Goal: Use online tool/utility: Utilize a website feature to perform a specific function

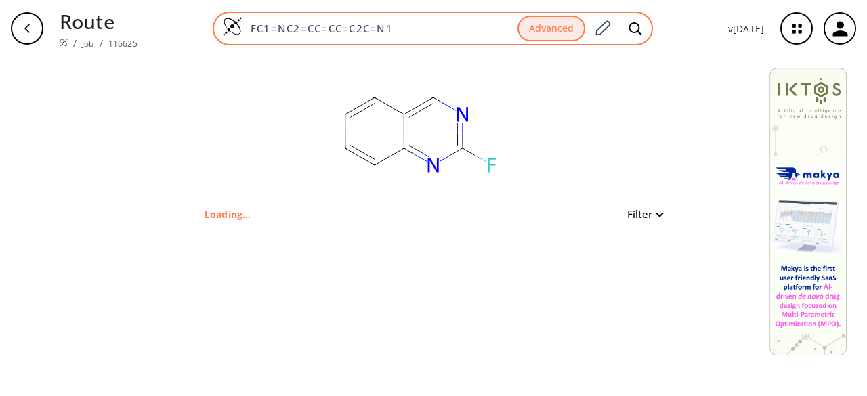
drag, startPoint x: 404, startPoint y: 27, endPoint x: 246, endPoint y: 28, distance: 158.5
click at [246, 28] on input "FC1=NC2=CC=CC=C2C=N1" at bounding box center [380, 29] width 275 height 14
paste input "N#CC1=CC=CC=C1C2=CC=C(C(Br)Br)C=C2"
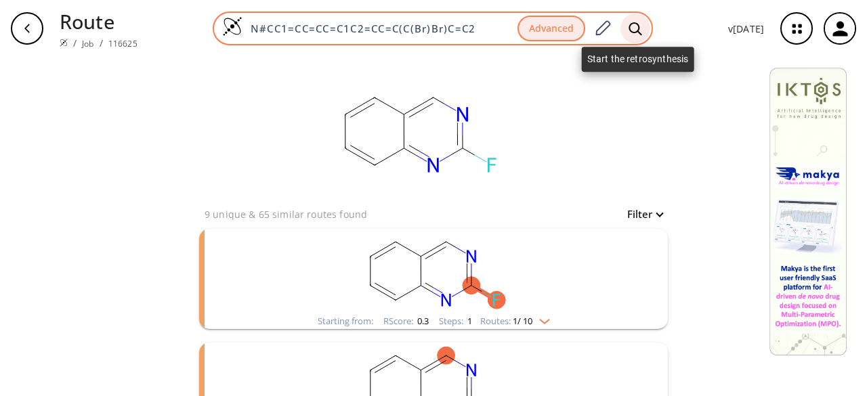
type input "N#CC1=CC=CC=C1C2=CC=C(C(Br)Br)C=C2"
click at [642, 28] on icon at bounding box center [636, 29] width 14 height 14
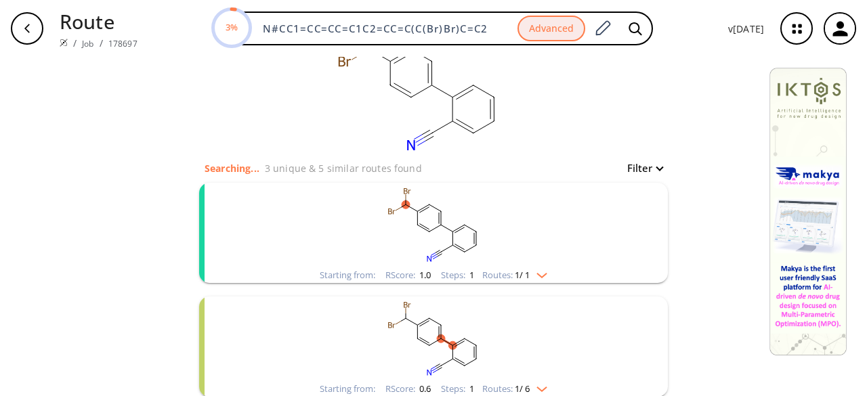
scroll to position [68, 0]
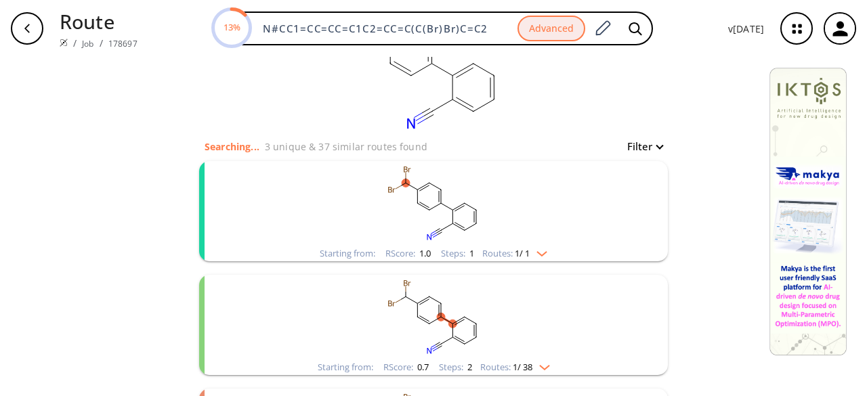
click at [528, 223] on rect "clusters" at bounding box center [433, 203] width 352 height 85
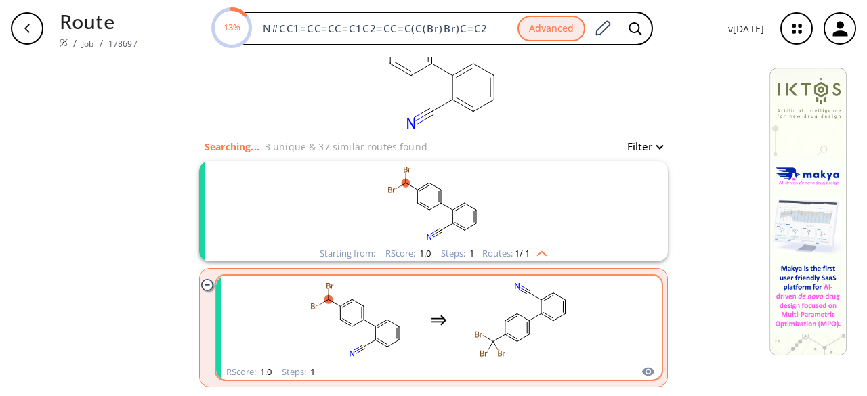
click at [504, 327] on rect "clusters" at bounding box center [522, 320] width 122 height 85
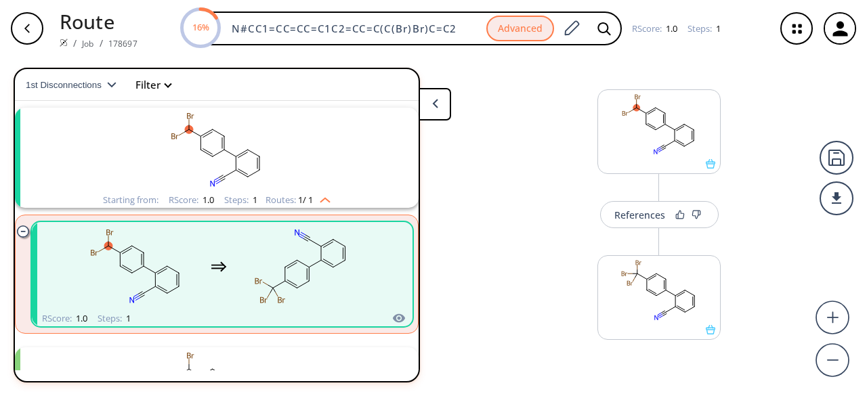
scroll to position [23, 0]
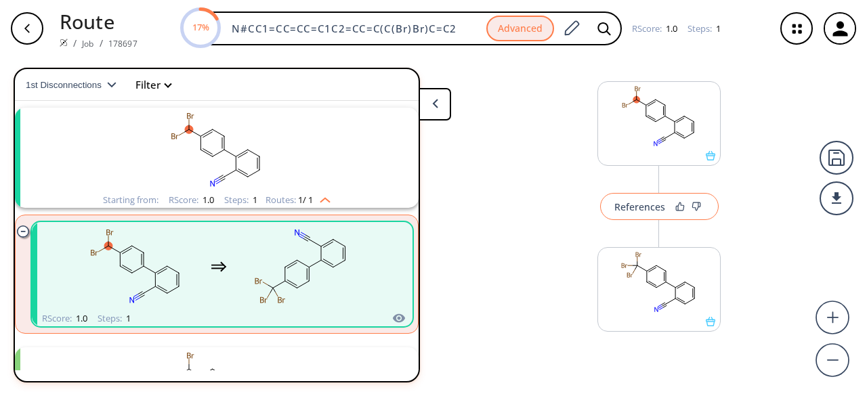
click at [631, 209] on div "References" at bounding box center [639, 207] width 51 height 9
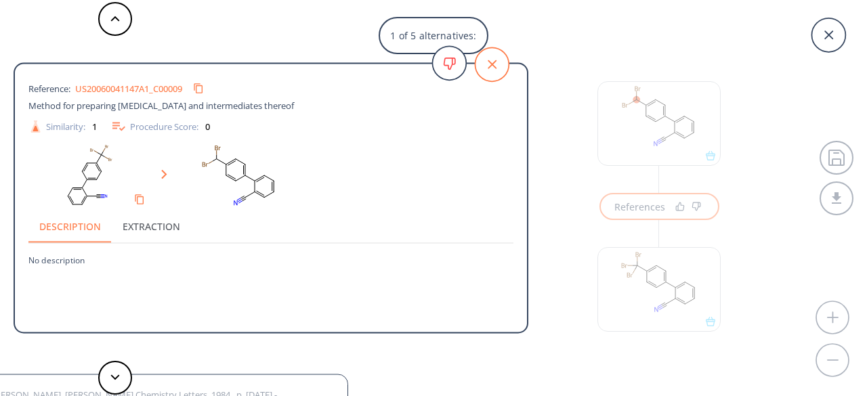
click at [488, 69] on icon at bounding box center [492, 64] width 34 height 34
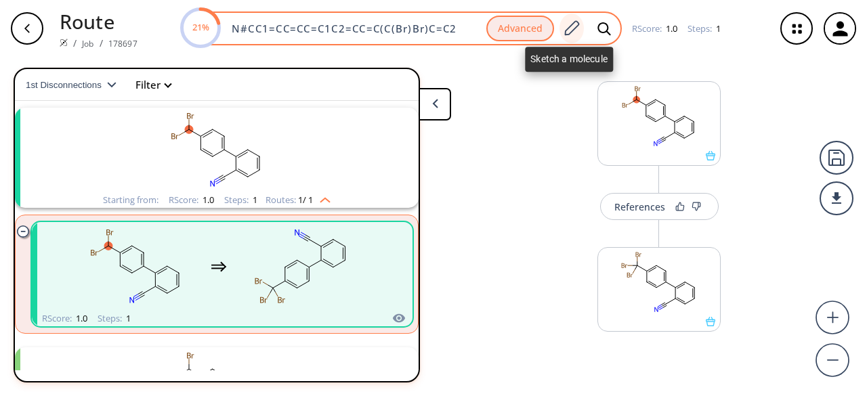
click at [568, 32] on icon at bounding box center [571, 29] width 18 height 18
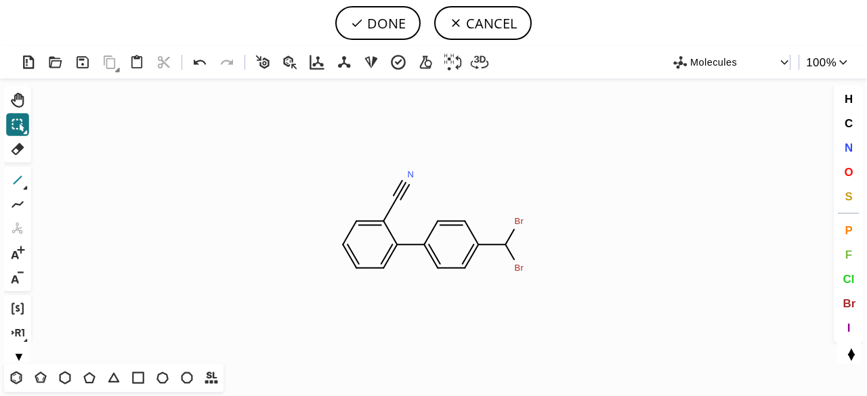
click at [20, 178] on icon at bounding box center [18, 180] width 9 height 9
drag, startPoint x: 501, startPoint y: 245, endPoint x: 555, endPoint y: 242, distance: 55.0
drag, startPoint x: 841, startPoint y: 302, endPoint x: 761, endPoint y: 269, distance: 86.5
click at [842, 302] on button "Br" at bounding box center [848, 303] width 23 height 23
click at [534, 249] on tspan "Br" at bounding box center [533, 249] width 9 height 10
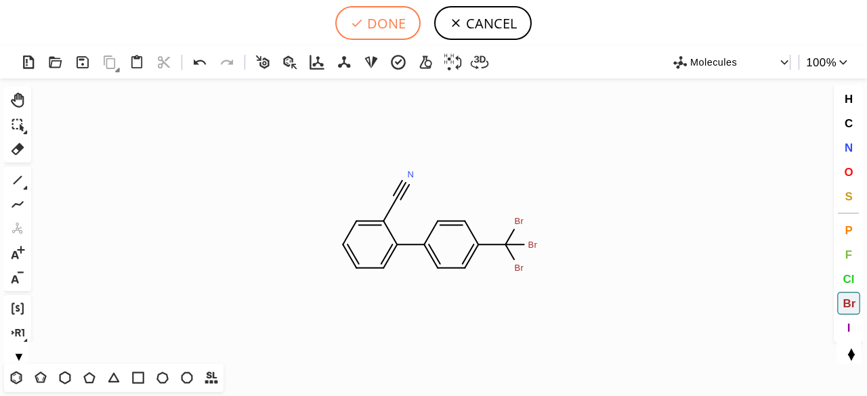
click at [391, 26] on button "DONE" at bounding box center [377, 23] width 85 height 34
type input "N#CC1C(C2C=CC(C(Br)(Br)Br)=CC=2)=CC=CC=1"
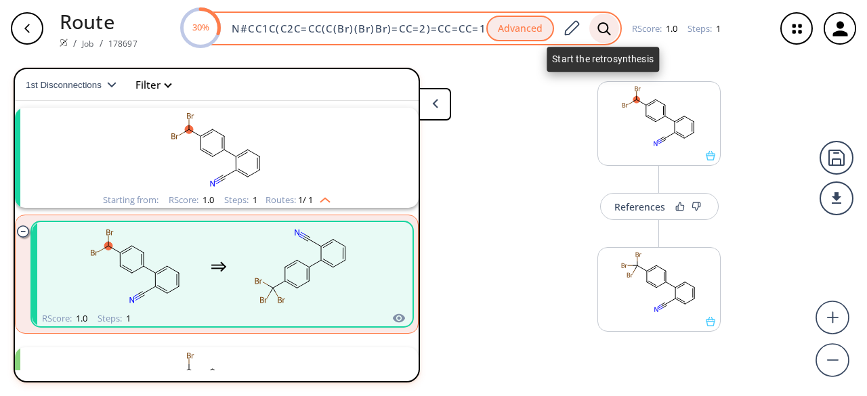
click at [599, 25] on icon at bounding box center [604, 29] width 14 height 14
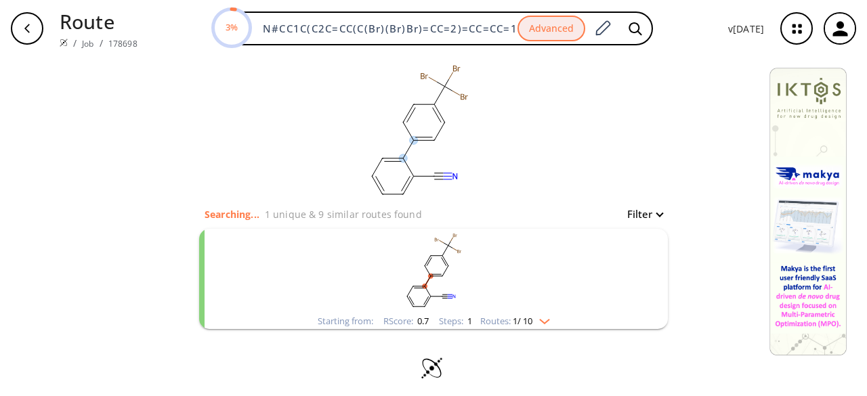
scroll to position [7, 0]
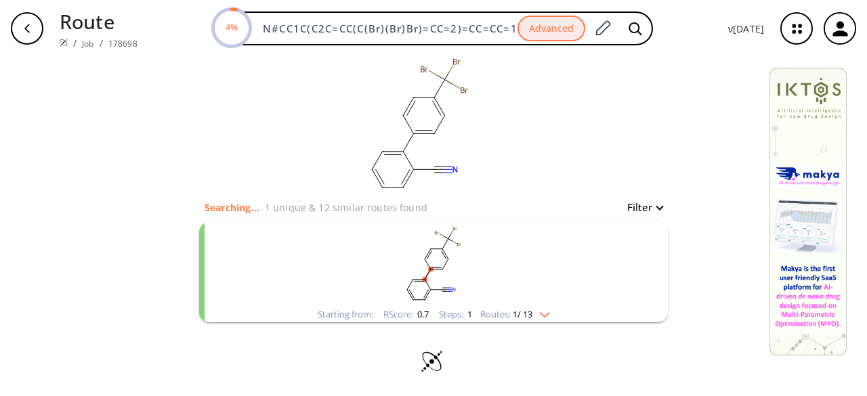
click at [539, 268] on rect "clusters" at bounding box center [433, 264] width 352 height 85
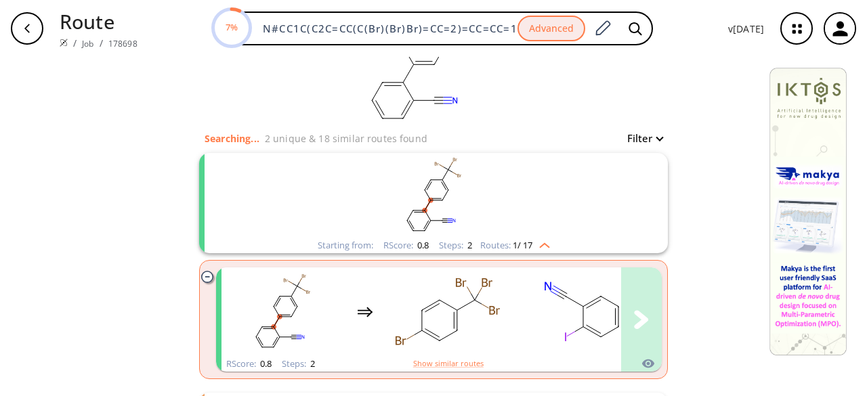
scroll to position [210, 0]
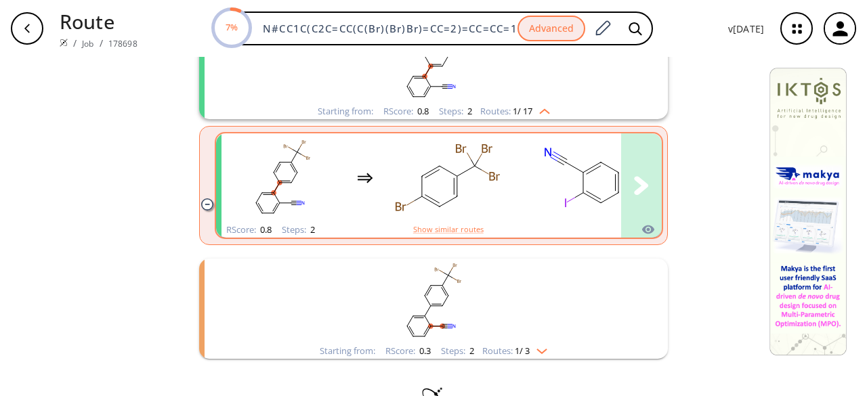
click at [522, 201] on rect "clusters" at bounding box center [583, 177] width 122 height 85
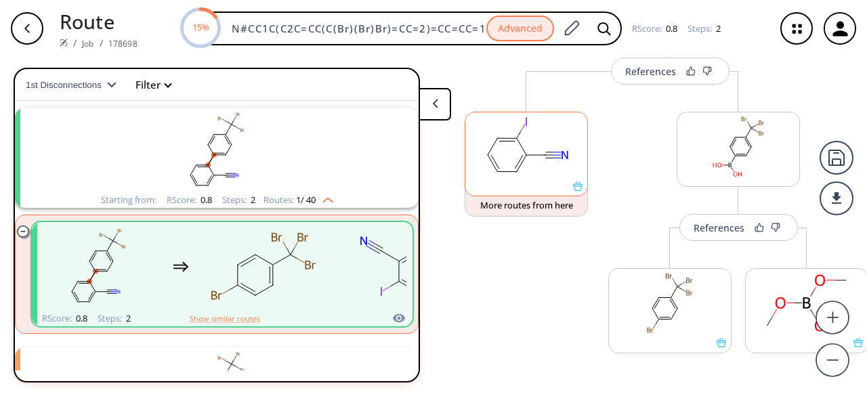
scroll to position [138, 0]
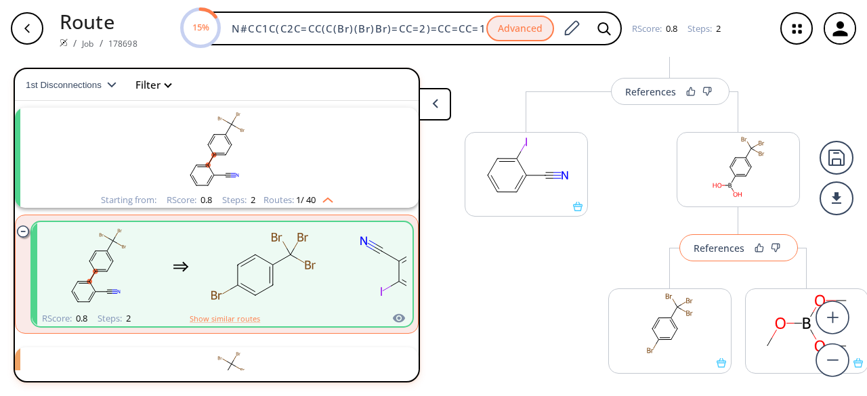
click at [732, 248] on div "References" at bounding box center [719, 248] width 51 height 9
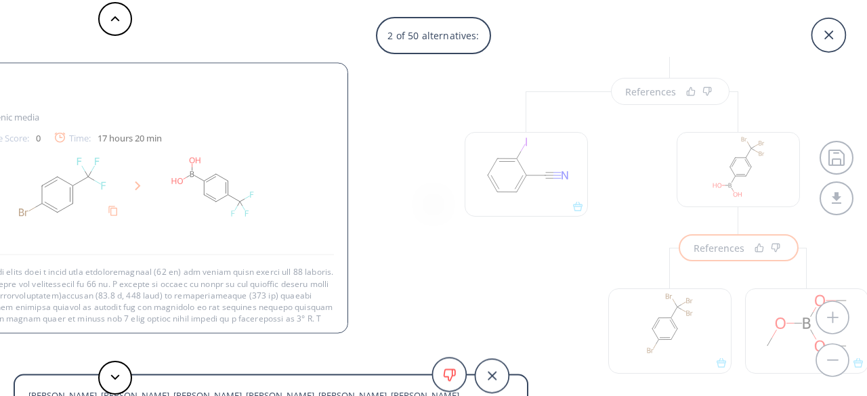
scroll to position [72, 0]
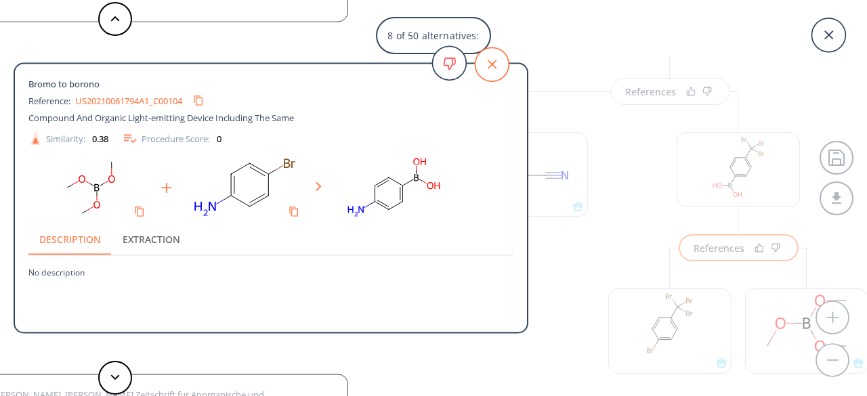
click at [498, 74] on icon at bounding box center [492, 64] width 34 height 34
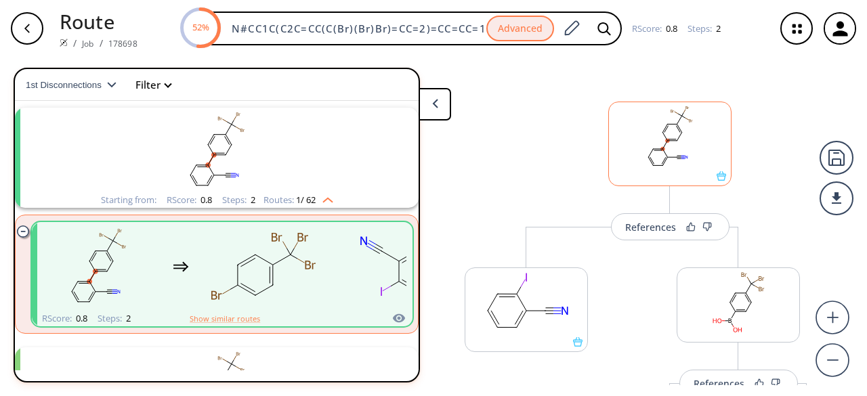
scroll to position [0, 0]
click at [673, 227] on div "References" at bounding box center [650, 230] width 51 height 9
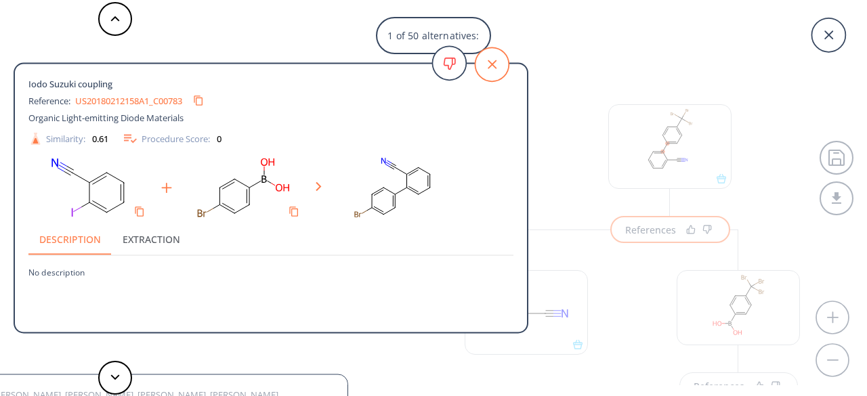
click at [497, 61] on icon at bounding box center [492, 64] width 34 height 34
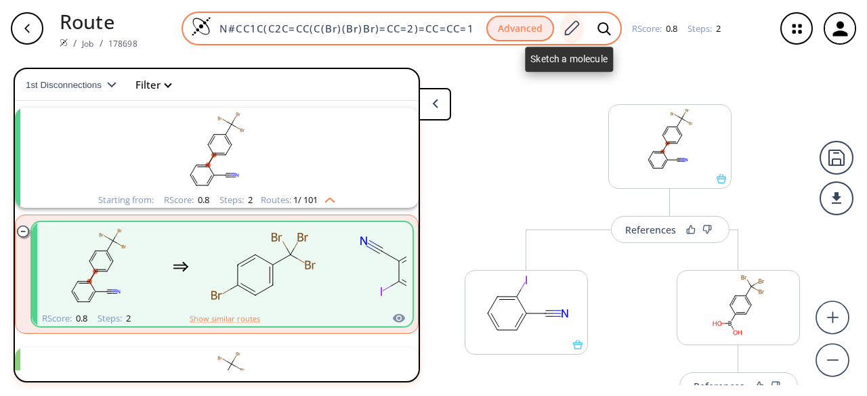
click at [569, 35] on icon at bounding box center [571, 29] width 18 height 18
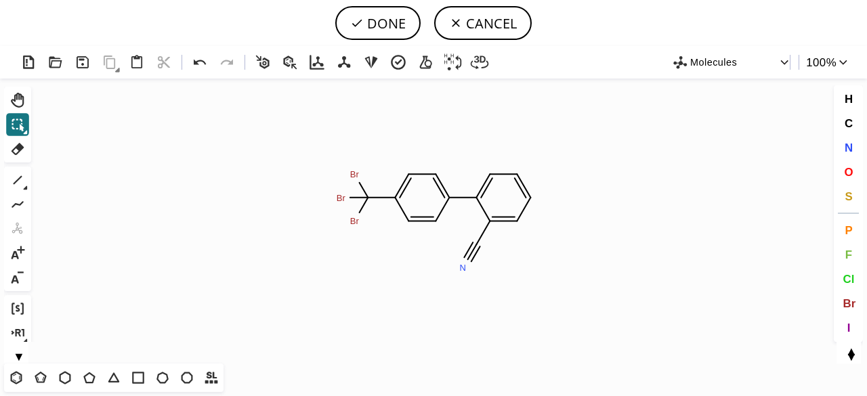
drag, startPoint x: 15, startPoint y: 139, endPoint x: 303, endPoint y: 201, distance: 295.2
click at [16, 139] on button "Del" at bounding box center [17, 149] width 23 height 23
click at [477, 251] on icon at bounding box center [472, 252] width 16 height 19
click at [471, 259] on icon "Created with Raphaël 2.3.0 N H 3 Br Br Br" at bounding box center [434, 221] width 794 height 285
click at [471, 262] on rect at bounding box center [469, 269] width 24 height 18
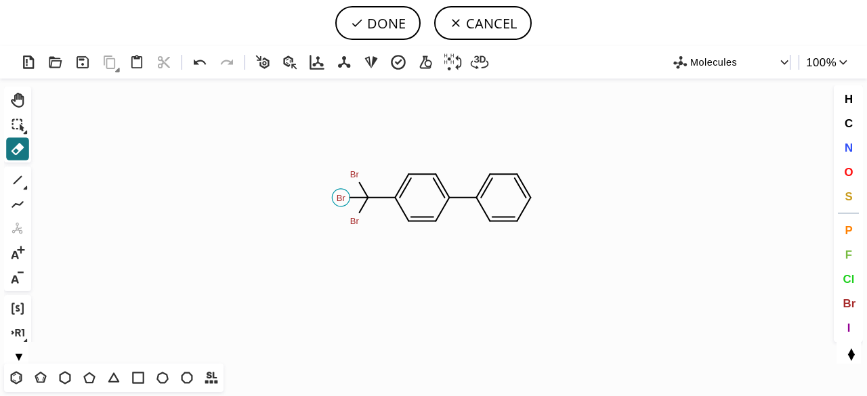
click at [343, 200] on tspan "Br" at bounding box center [341, 198] width 9 height 10
click at [383, 32] on button "DONE" at bounding box center [377, 23] width 85 height 34
type input "C1=CC=CC=C1C1=CC=C(C(Br)Br)C=C1"
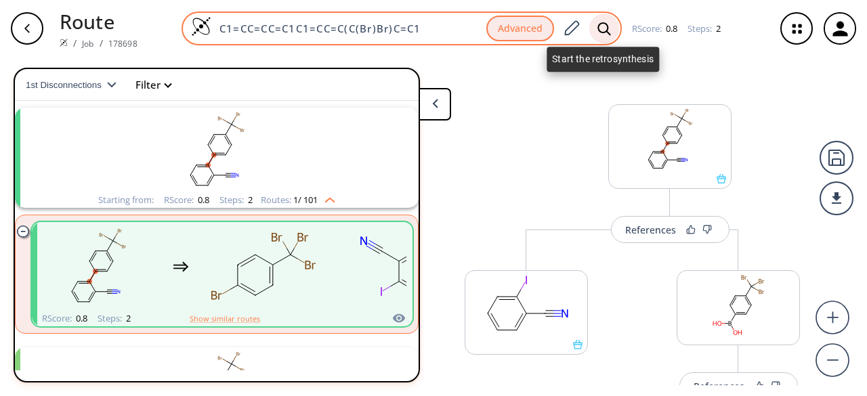
click at [599, 32] on icon at bounding box center [603, 28] width 13 height 13
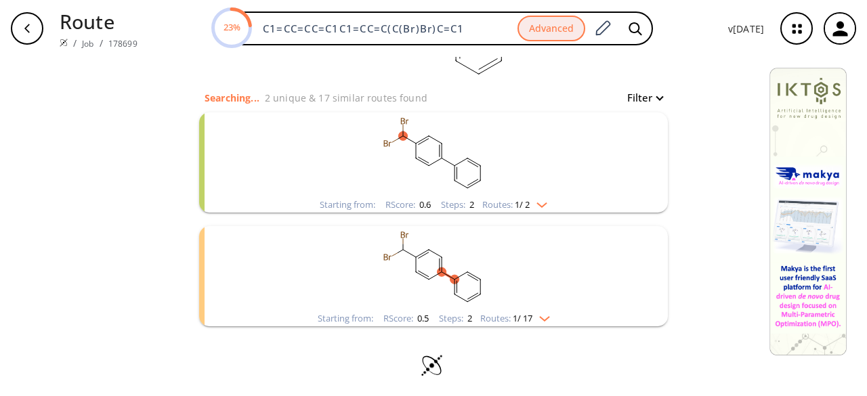
scroll to position [121, 0]
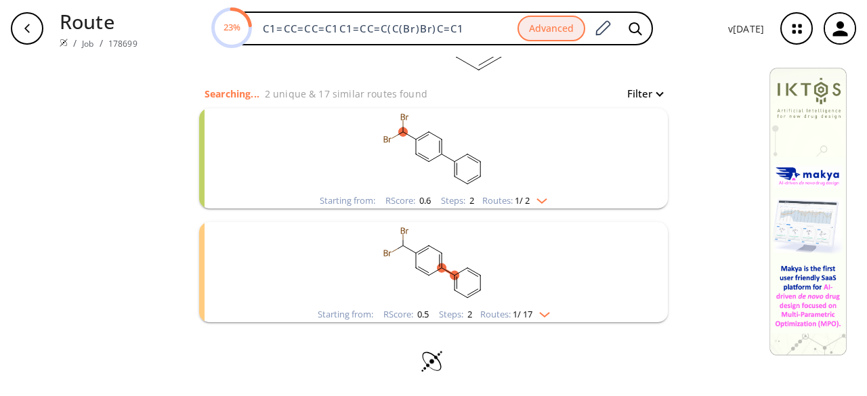
click at [494, 154] on rect "clusters" at bounding box center [433, 150] width 352 height 85
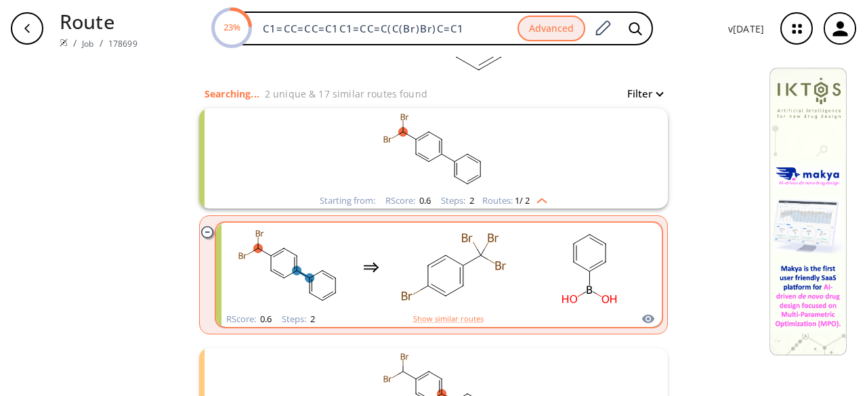
click at [507, 282] on rect "clusters" at bounding box center [454, 267] width 122 height 85
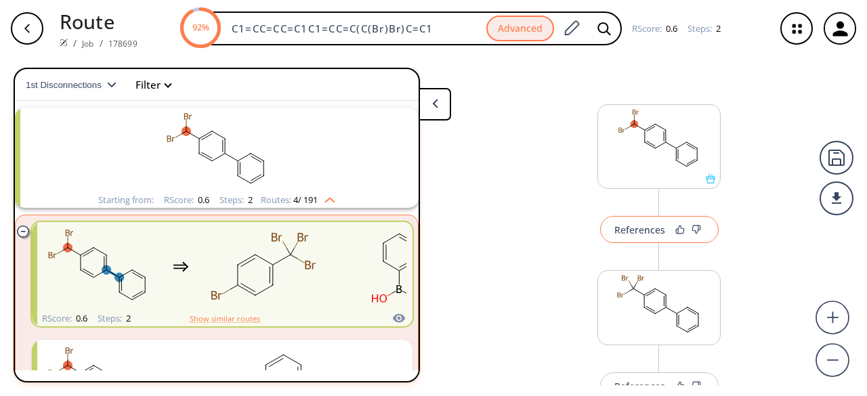
click at [653, 229] on div "References" at bounding box center [639, 230] width 51 height 9
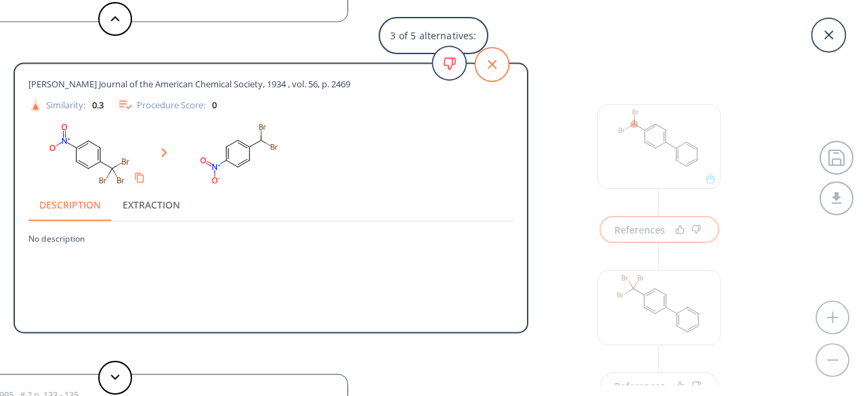
click at [497, 70] on icon at bounding box center [492, 64] width 34 height 34
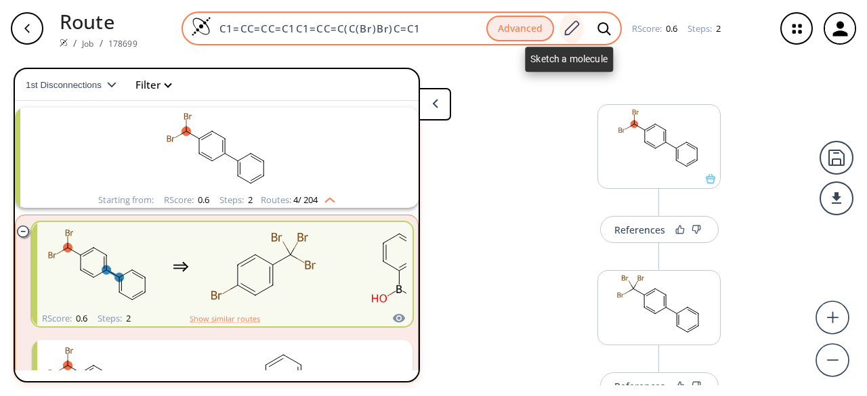
click at [566, 24] on icon at bounding box center [571, 29] width 18 height 18
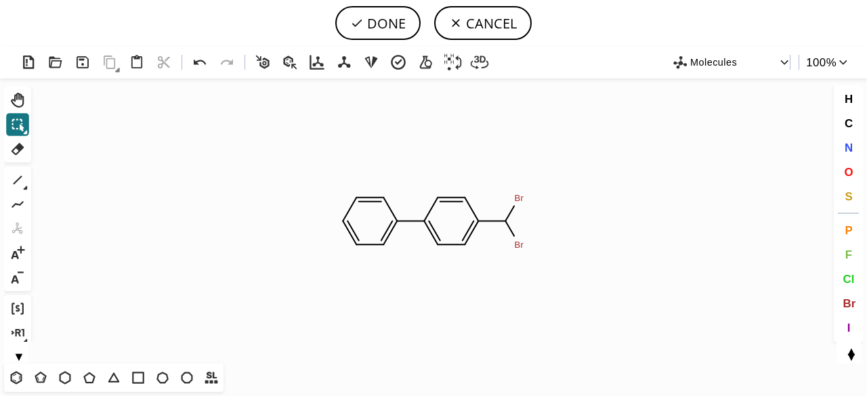
drag, startPoint x: 23, startPoint y: 124, endPoint x: 133, endPoint y: 161, distance: 116.3
click at [24, 124] on icon at bounding box center [18, 125] width 18 height 18
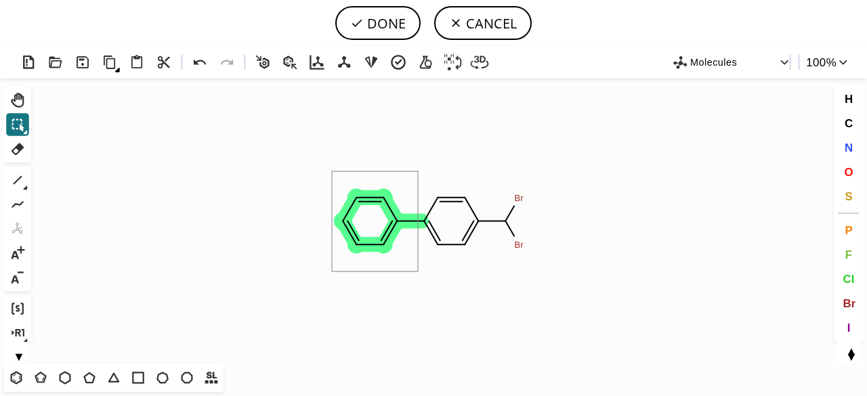
drag, startPoint x: 332, startPoint y: 171, endPoint x: 418, endPoint y: 272, distance: 132.1
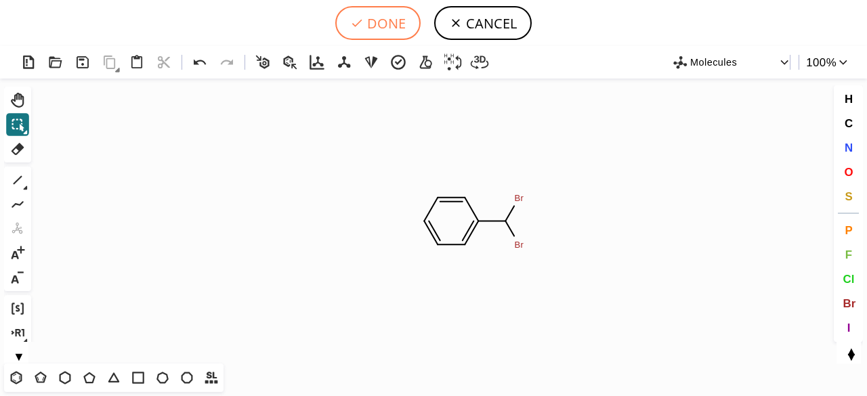
click at [370, 20] on button "DONE" at bounding box center [377, 23] width 85 height 34
type input "C1C=CC(C(Br)Br)=CC=1"
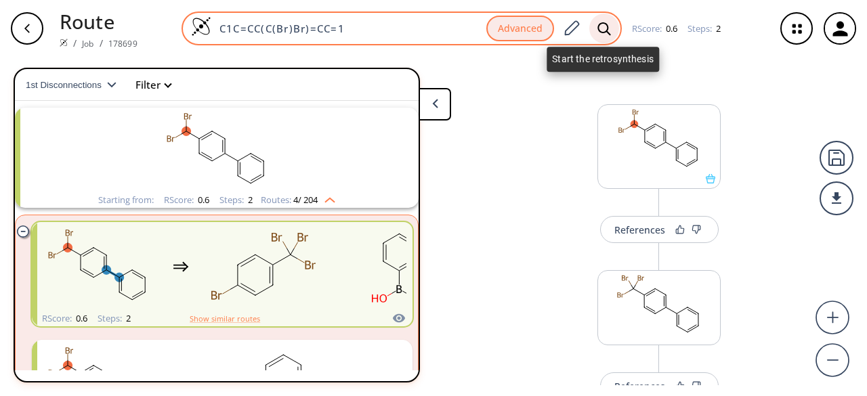
click at [597, 22] on icon at bounding box center [604, 29] width 14 height 14
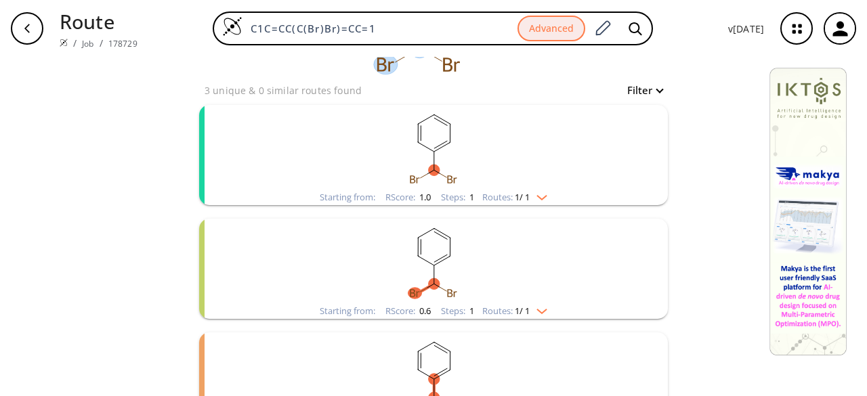
scroll to position [135, 0]
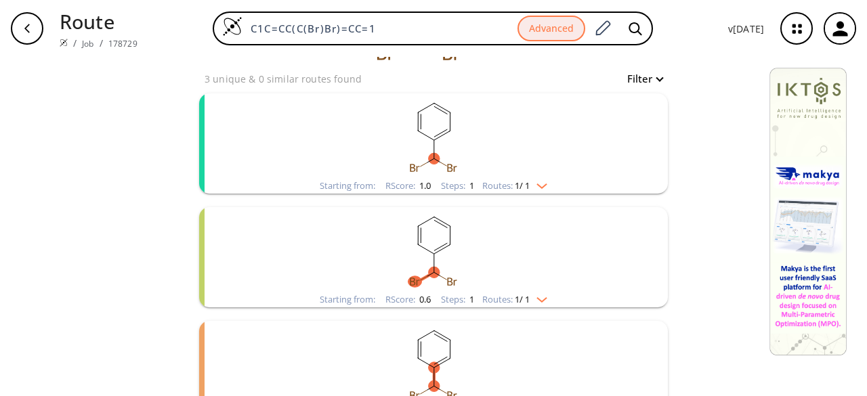
click at [528, 164] on rect "clusters" at bounding box center [433, 135] width 352 height 85
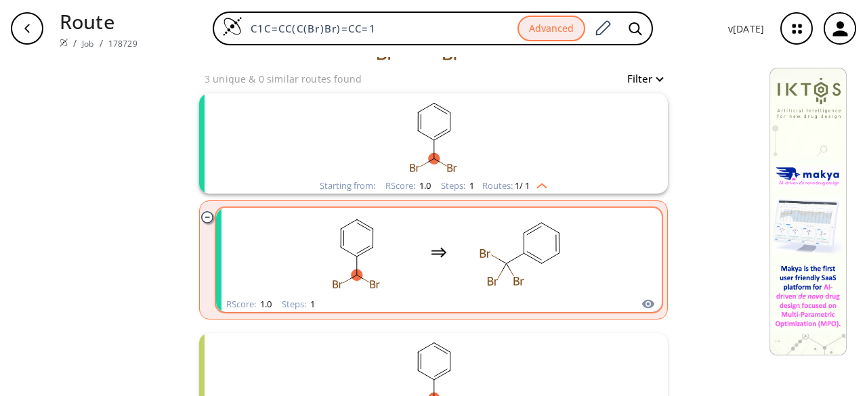
click at [530, 246] on rect "clusters" at bounding box center [522, 252] width 122 height 85
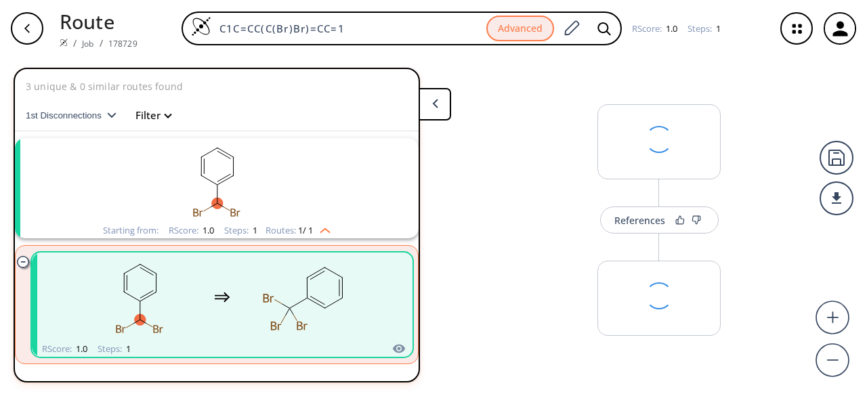
scroll to position [30, 0]
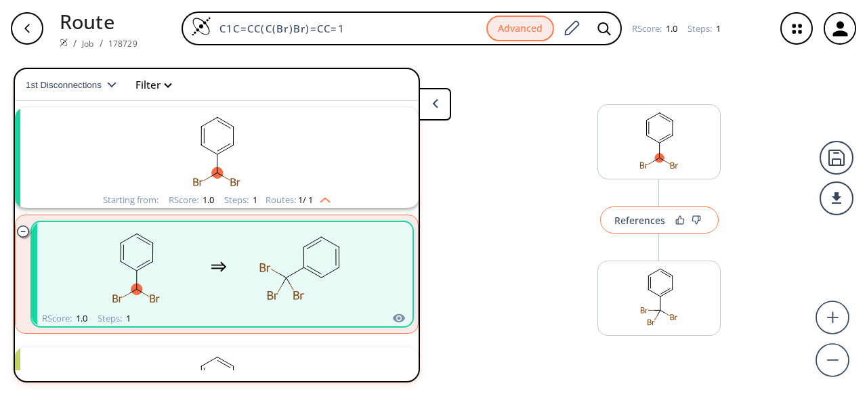
click at [655, 222] on button "References" at bounding box center [659, 220] width 119 height 27
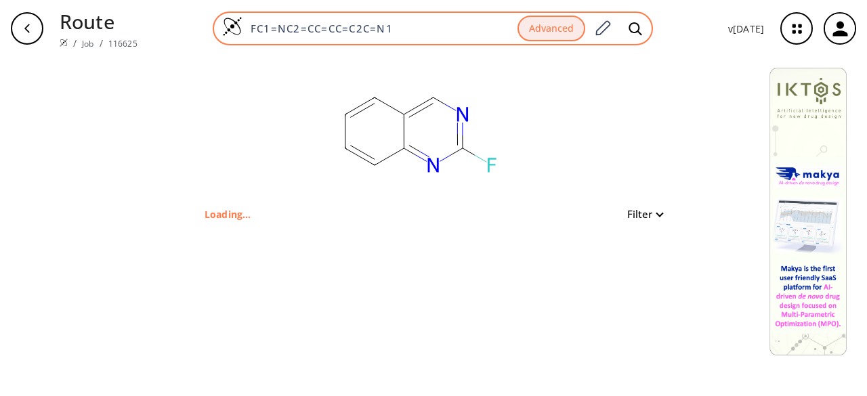
drag, startPoint x: 341, startPoint y: 26, endPoint x: 214, endPoint y: 26, distance: 126.7
click at [214, 26] on div "FC1=NC2=CC=CC=C2C=N1 Advanced" at bounding box center [433, 29] width 440 height 34
paste input "O=C(C1=CC=CC=C1C2=CC=C(C(Br)Br)C=C2)O"
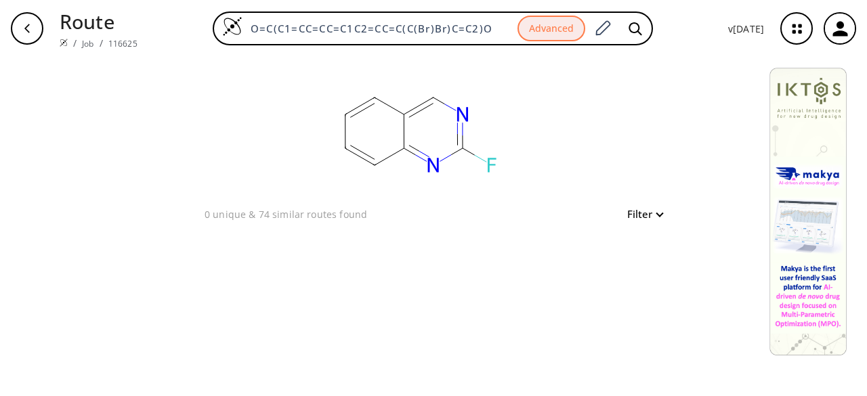
type input "O=C(C1=CC=CC=C1C2=CC=C(C(Br)Br)C=C2)O"
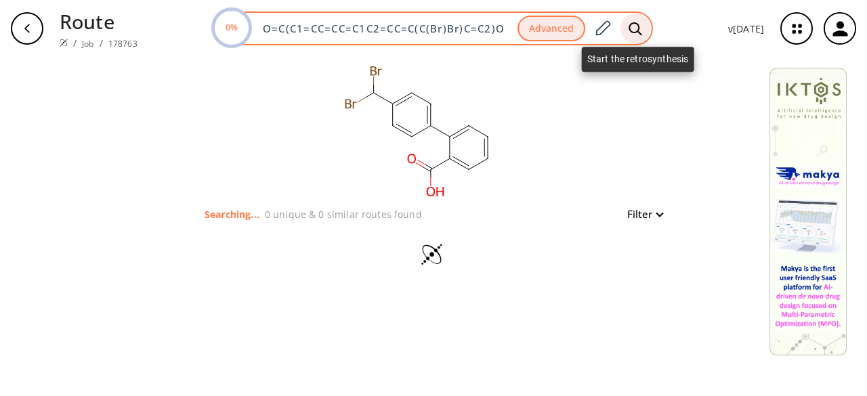
click at [642, 28] on icon at bounding box center [636, 29] width 14 height 14
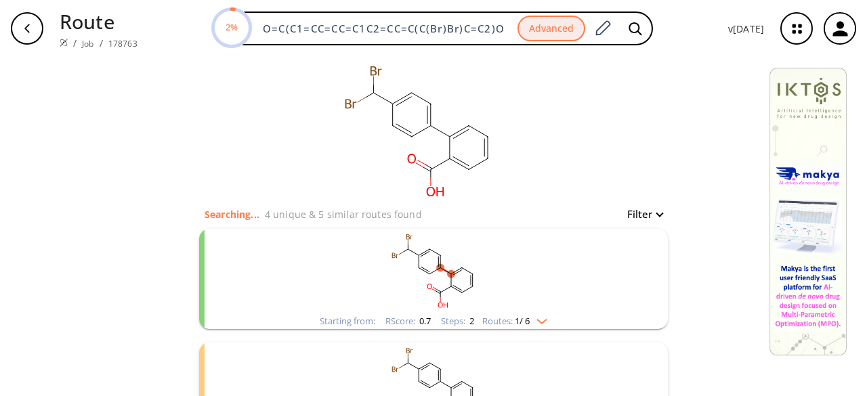
click at [565, 269] on rect "clusters" at bounding box center [433, 271] width 352 height 85
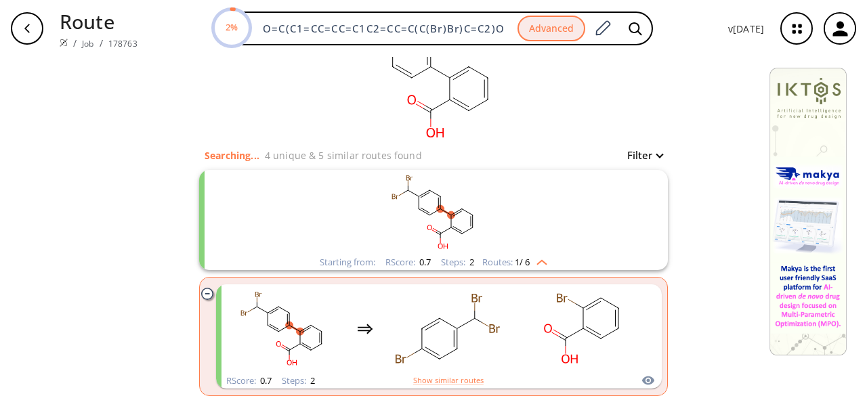
scroll to position [68, 0]
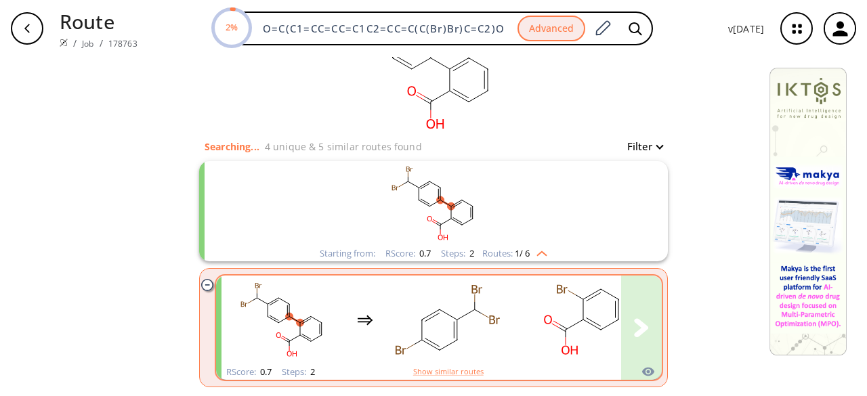
click at [542, 322] on ellipse "clusters" at bounding box center [548, 320] width 12 height 13
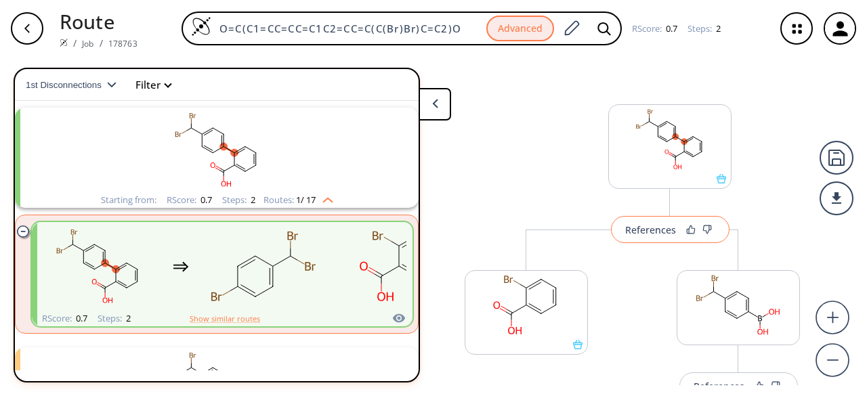
click at [664, 233] on div "References" at bounding box center [650, 230] width 51 height 9
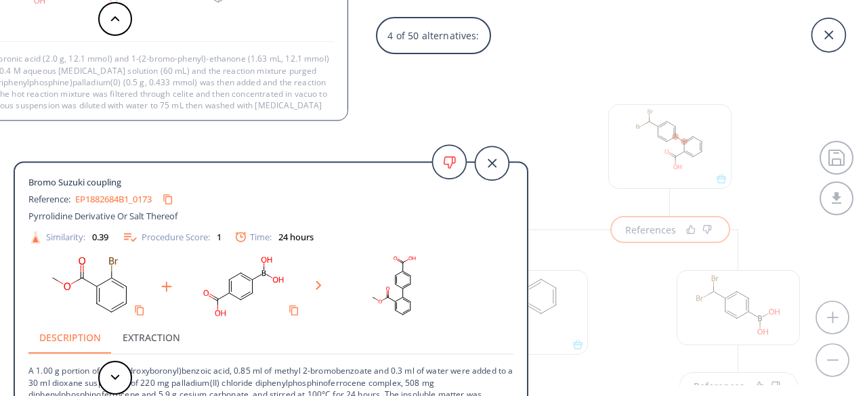
scroll to position [49, 0]
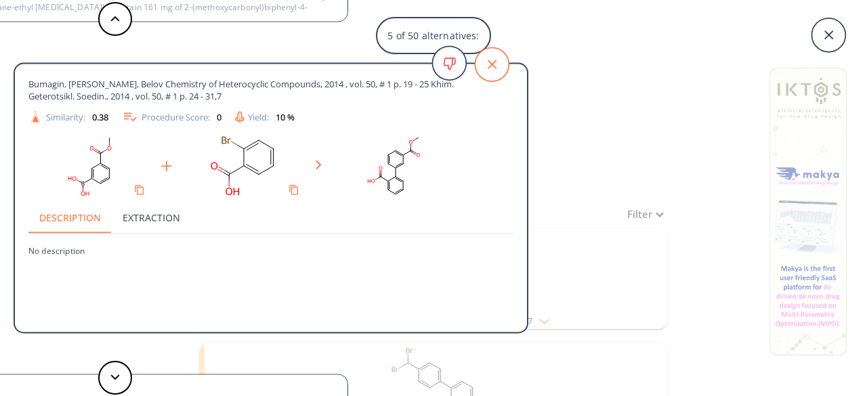
click at [502, 63] on icon at bounding box center [492, 64] width 34 height 34
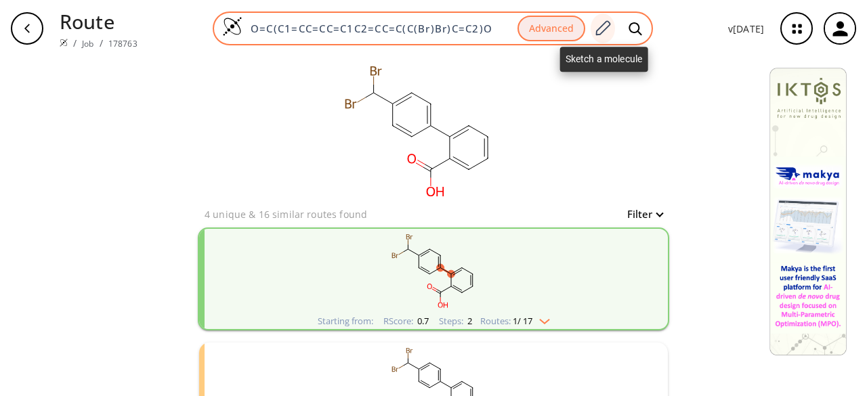
click at [612, 24] on icon at bounding box center [602, 29] width 18 height 18
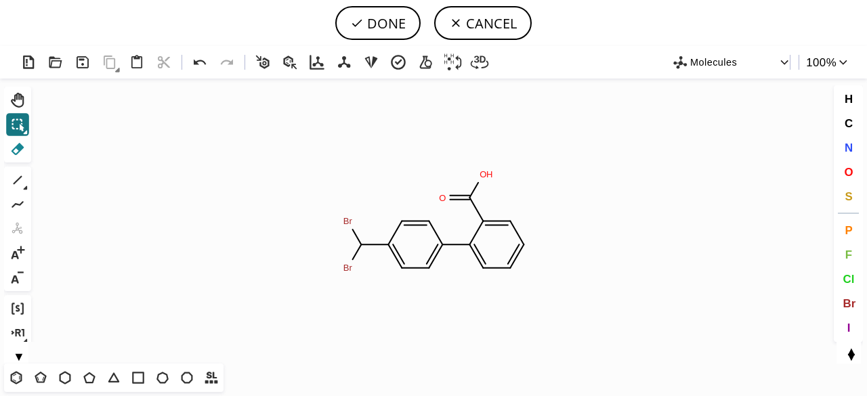
click at [20, 142] on icon at bounding box center [18, 149] width 18 height 18
click at [478, 254] on icon at bounding box center [476, 256] width 26 height 33
click at [485, 231] on icon at bounding box center [476, 232] width 26 height 33
click at [480, 210] on icon at bounding box center [476, 209] width 26 height 33
click at [470, 198] on circle at bounding box center [470, 198] width 18 height 18
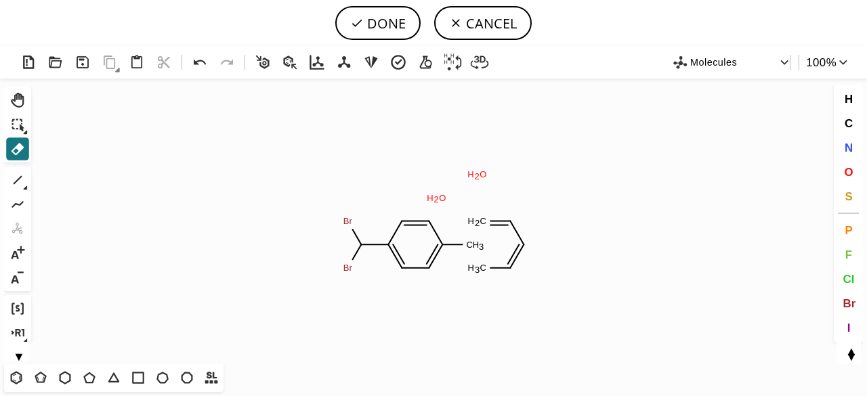
click at [433, 193] on tspan "H" at bounding box center [430, 198] width 7 height 10
click at [485, 173] on tspan "O" at bounding box center [483, 174] width 7 height 10
drag, startPoint x: 442, startPoint y: 192, endPoint x: 481, endPoint y: 209, distance: 42.2
click at [443, 193] on tspan "O" at bounding box center [442, 198] width 7 height 10
click at [512, 220] on circle at bounding box center [510, 222] width 18 height 18
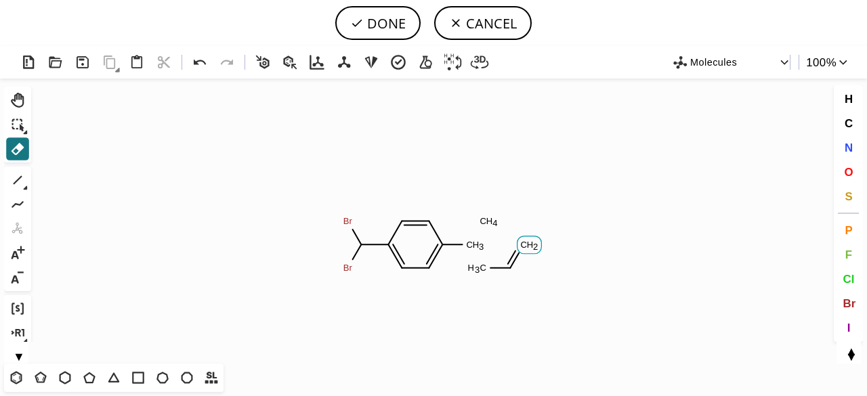
click at [519, 236] on icon "Created with [PERSON_NAME] 2.3.0 C H 3 Br Br C H 2 C H 4 C H 3" at bounding box center [434, 221] width 794 height 285
click at [491, 272] on icon "Created with [PERSON_NAME] 2.3.0 C H 3 Br Br C H 4 C H 4" at bounding box center [434, 221] width 794 height 285
drag, startPoint x: 486, startPoint y: 220, endPoint x: 736, endPoint y: 198, distance: 251.6
click at [486, 220] on tspan "H" at bounding box center [489, 221] width 7 height 10
click at [850, 356] on button "▲" at bounding box center [851, 349] width 29 height 13
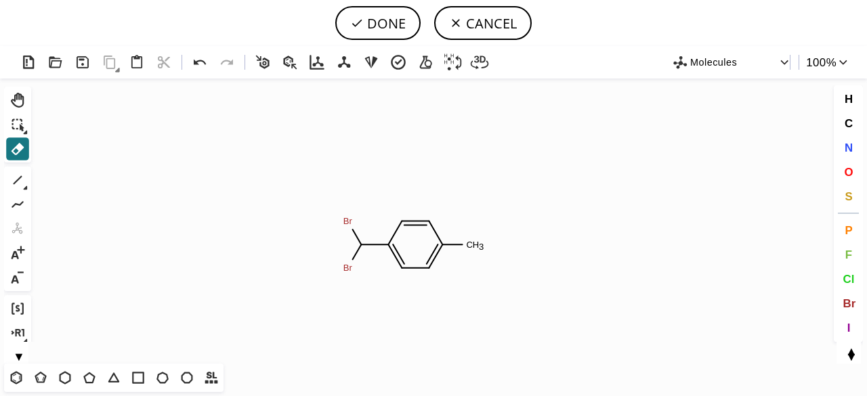
click at [852, 353] on button "▲" at bounding box center [851, 349] width 29 height 13
click at [848, 339] on div "P F Cl Br I" at bounding box center [848, 279] width 29 height 122
click at [848, 346] on button "▲" at bounding box center [851, 349] width 29 height 13
click at [851, 356] on button "▲" at bounding box center [851, 349] width 29 height 13
drag, startPoint x: 851, startPoint y: 349, endPoint x: 851, endPoint y: 359, distance: 10.2
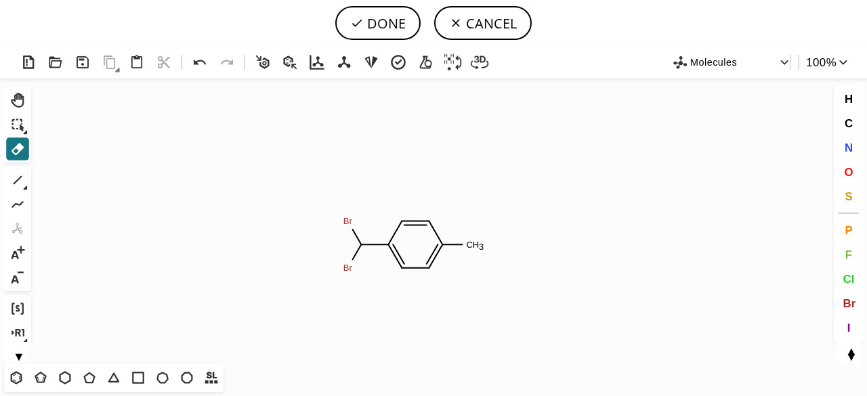
click at [851, 350] on button "▲" at bounding box center [851, 349] width 29 height 13
drag, startPoint x: 850, startPoint y: 358, endPoint x: 542, endPoint y: 346, distance: 308.4
click at [542, 346] on icon "Created with [PERSON_NAME] 2.3.0 C H 3 Br Br" at bounding box center [434, 221] width 794 height 285
click at [851, 354] on button "▲" at bounding box center [851, 349] width 29 height 13
click at [853, 350] on button "▲" at bounding box center [851, 349] width 29 height 13
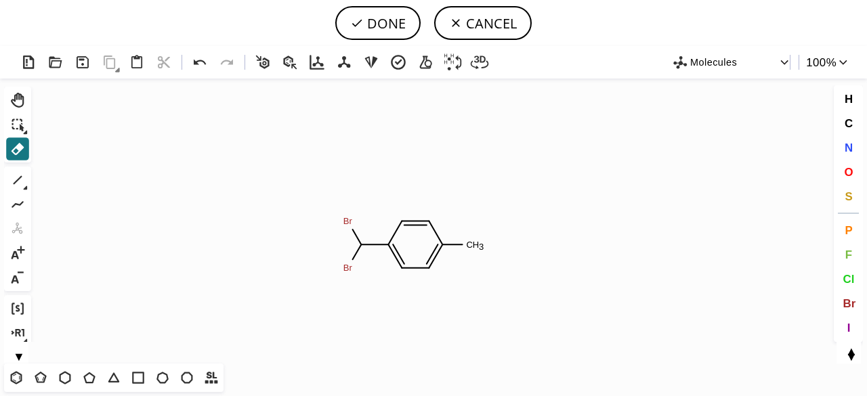
click at [851, 349] on button "▲" at bounding box center [851, 349] width 29 height 13
click at [851, 359] on button "▼" at bounding box center [851, 355] width 29 height 13
click at [851, 356] on button "▲" at bounding box center [851, 349] width 29 height 13
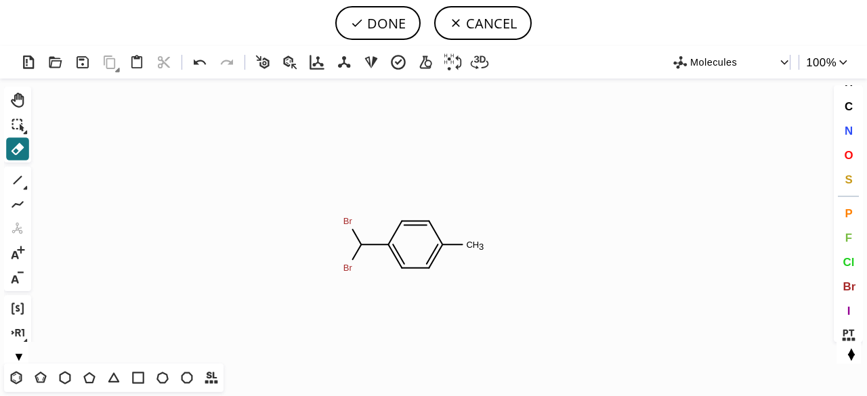
click at [849, 354] on button "▲" at bounding box center [851, 349] width 29 height 13
click at [851, 354] on button "▲" at bounding box center [851, 349] width 29 height 13
click at [851, 358] on button "▼" at bounding box center [851, 355] width 29 height 13
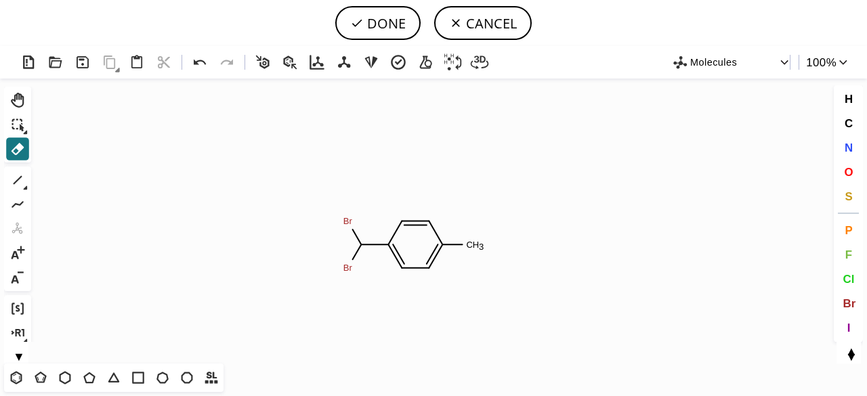
scroll to position [24, 0]
click at [847, 330] on icon at bounding box center [848, 328] width 18 height 18
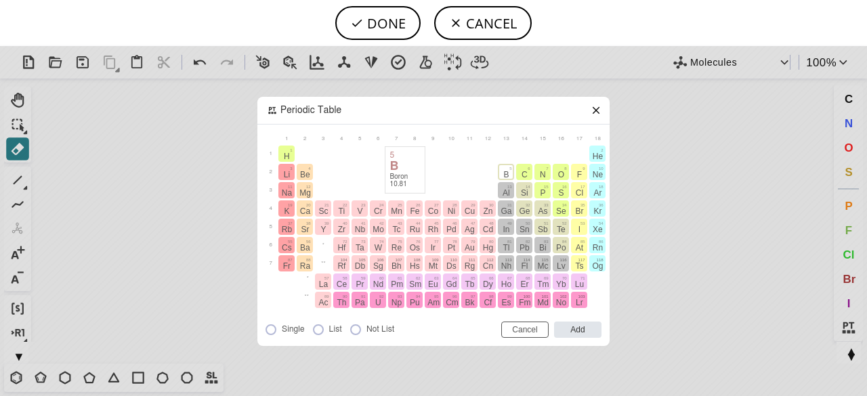
click at [503, 173] on span "B" at bounding box center [505, 174] width 5 height 9
click at [578, 329] on input "Add" at bounding box center [577, 330] width 47 height 16
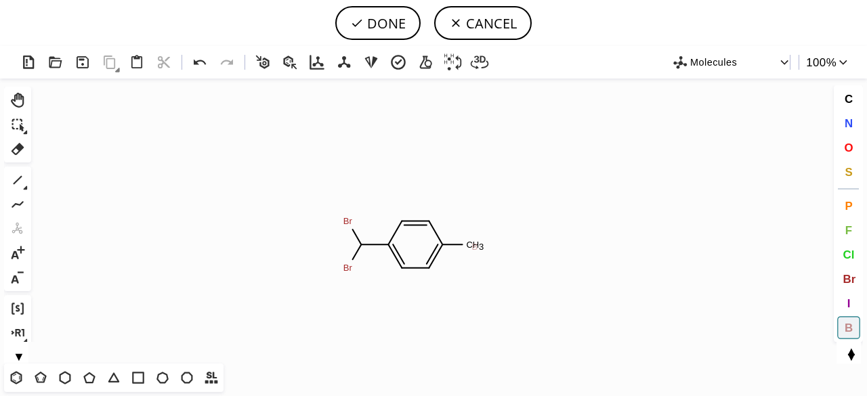
click at [475, 247] on tspan "B" at bounding box center [475, 247] width 6 height 10
click at [15, 180] on icon at bounding box center [18, 180] width 18 height 18
click at [851, 150] on span "O" at bounding box center [848, 147] width 9 height 13
click at [487, 224] on tspan "O" at bounding box center [487, 224] width 7 height 10
click at [491, 273] on tspan "O" at bounding box center [491, 273] width 7 height 10
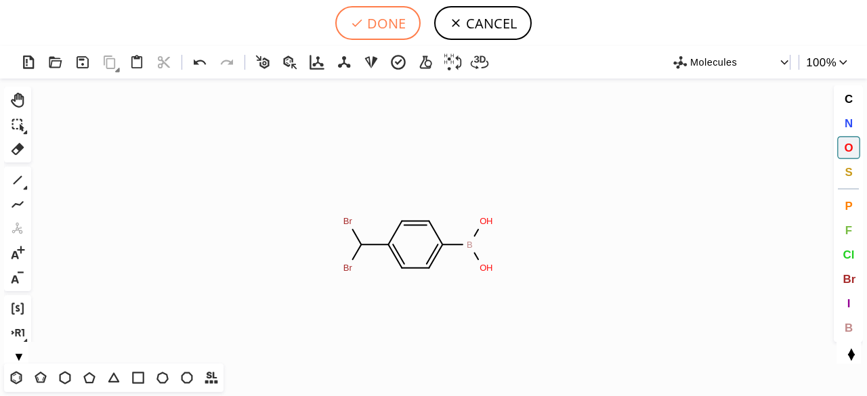
click at [383, 27] on button "DONE" at bounding box center [377, 23] width 85 height 34
type input "B(O)(O)C1C=CC(C(Br)Br)=CC=1"
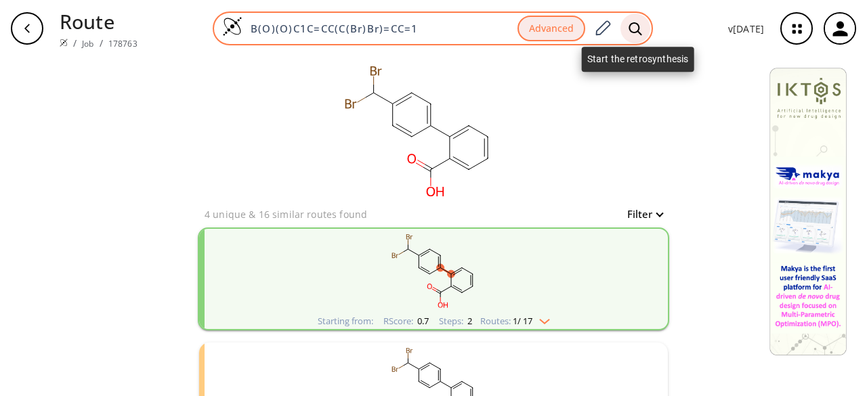
click at [639, 29] on icon at bounding box center [636, 29] width 14 height 14
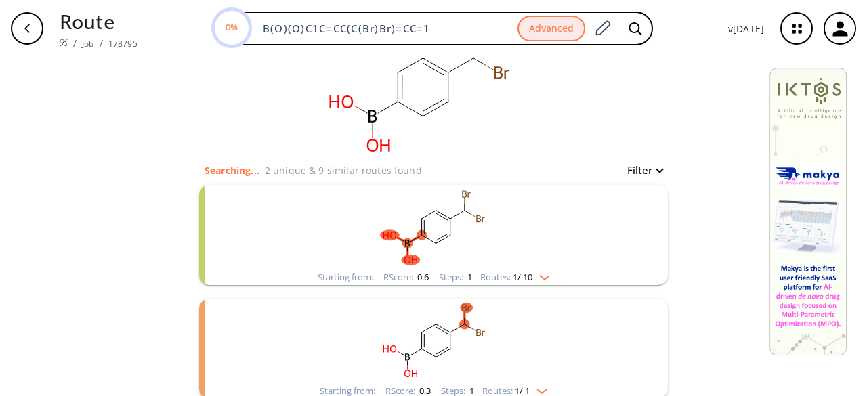
scroll to position [121, 0]
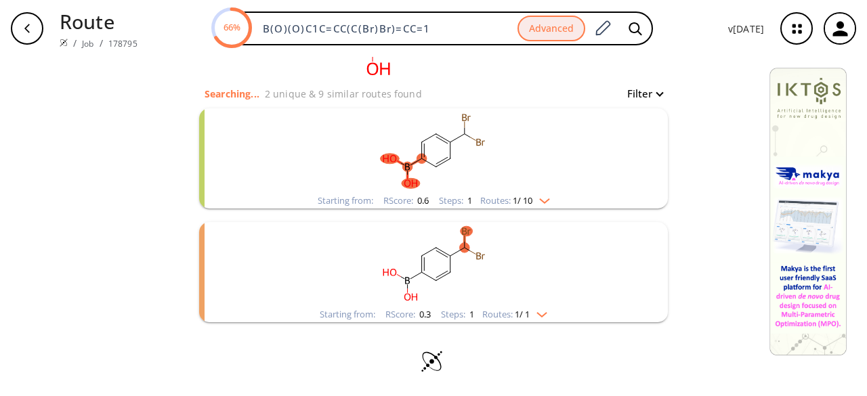
click at [486, 169] on rect "clusters" at bounding box center [433, 150] width 352 height 85
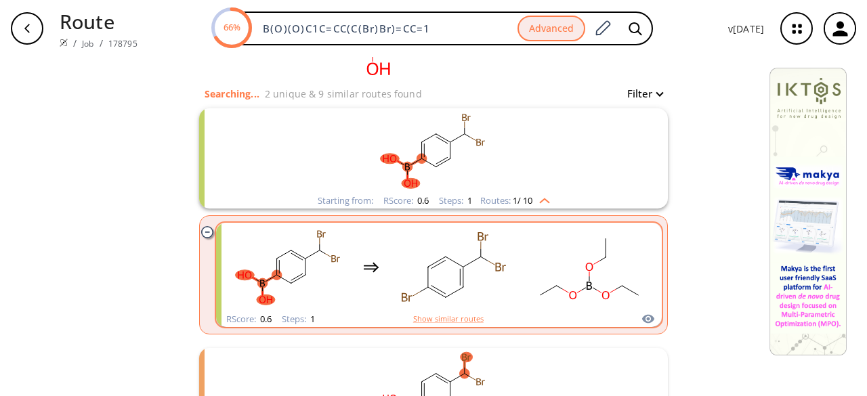
click at [492, 285] on rect "clusters" at bounding box center [454, 267] width 122 height 85
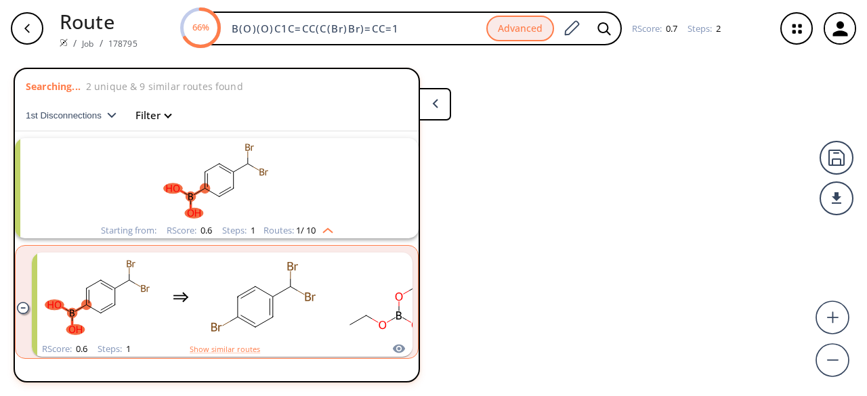
scroll to position [30, 0]
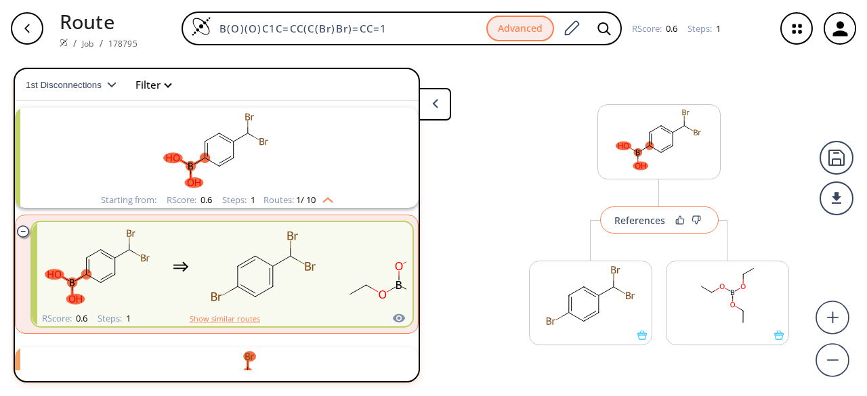
click at [660, 223] on button "References" at bounding box center [659, 220] width 119 height 27
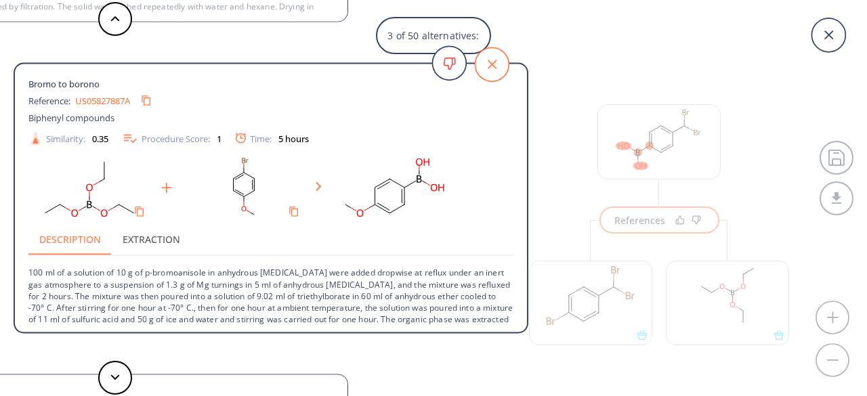
click at [488, 63] on icon at bounding box center [492, 64] width 34 height 34
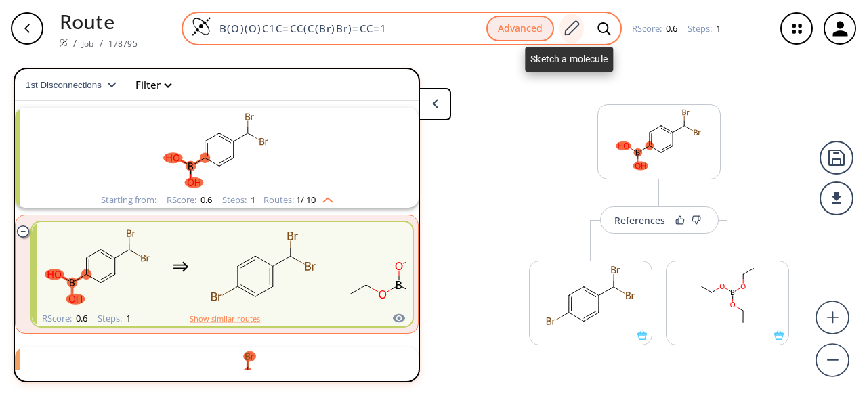
click at [566, 29] on icon at bounding box center [572, 27] width 15 height 15
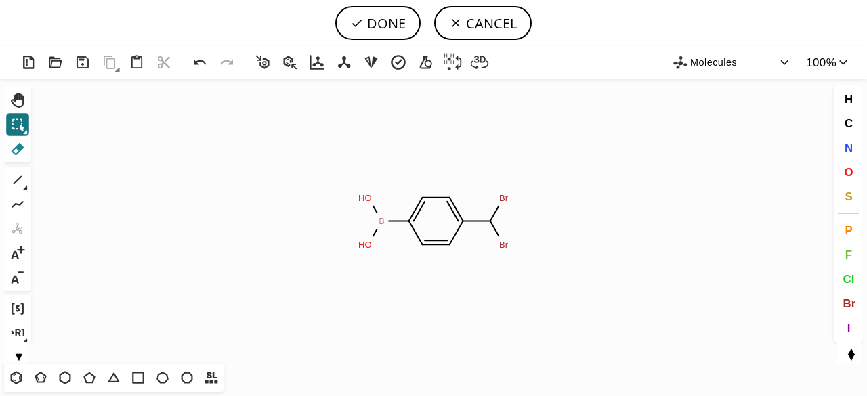
click at [18, 148] on icon at bounding box center [18, 149] width 13 height 12
click at [374, 248] on rect at bounding box center [365, 245] width 20 height 18
click at [374, 198] on rect at bounding box center [365, 199] width 20 height 18
click at [846, 327] on button "I" at bounding box center [848, 327] width 23 height 23
click at [381, 225] on tspan "I" at bounding box center [380, 225] width 3 height 10
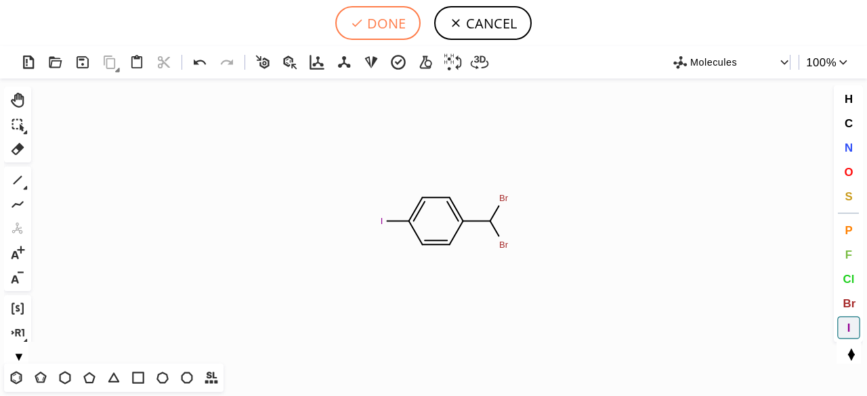
click at [373, 24] on button "DONE" at bounding box center [377, 23] width 85 height 34
type input "IC1=CC=C(C(Br)Br)C=C1"
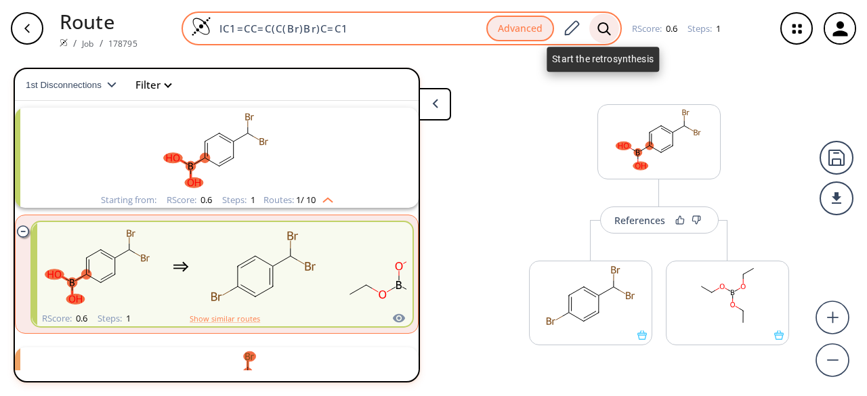
click at [602, 23] on icon at bounding box center [603, 28] width 13 height 13
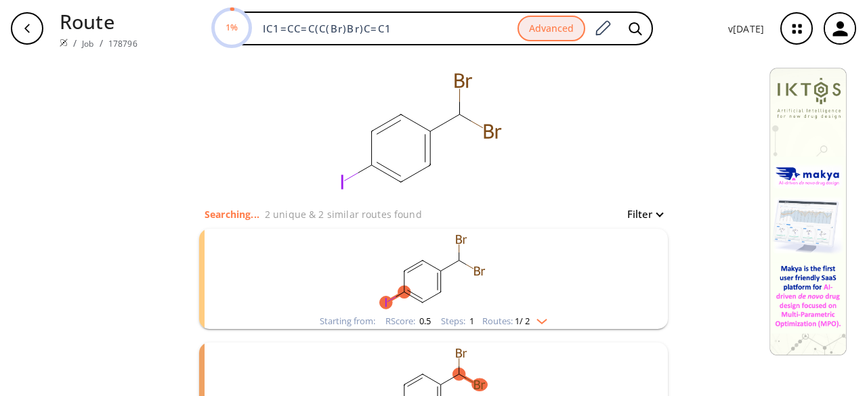
click at [499, 307] on rect "clusters" at bounding box center [433, 271] width 352 height 85
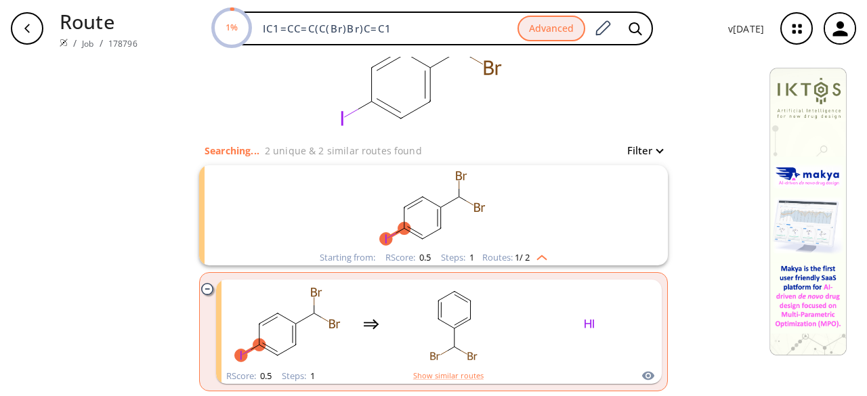
scroll to position [135, 0]
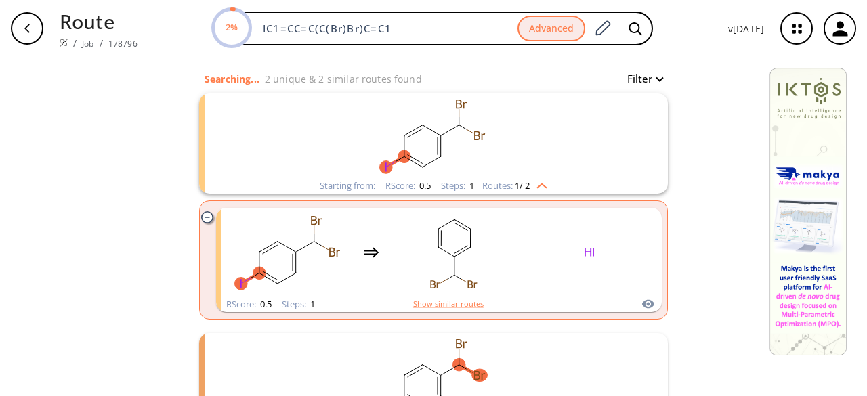
click at [431, 166] on rect "clusters" at bounding box center [433, 135] width 352 height 85
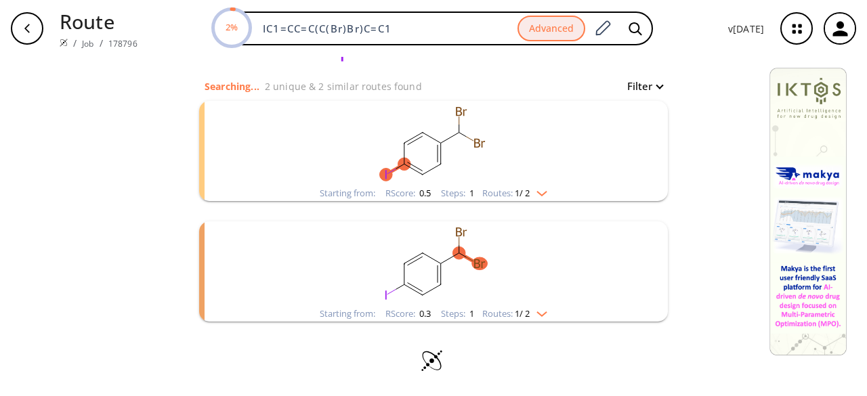
scroll to position [121, 0]
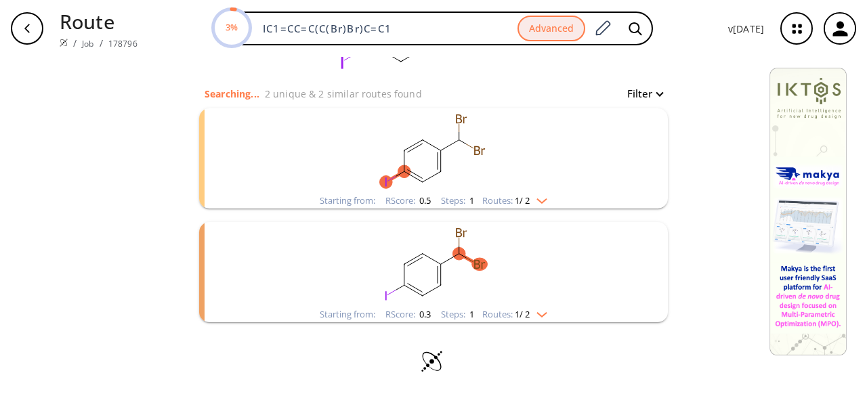
click at [465, 188] on rect "clusters" at bounding box center [433, 150] width 352 height 85
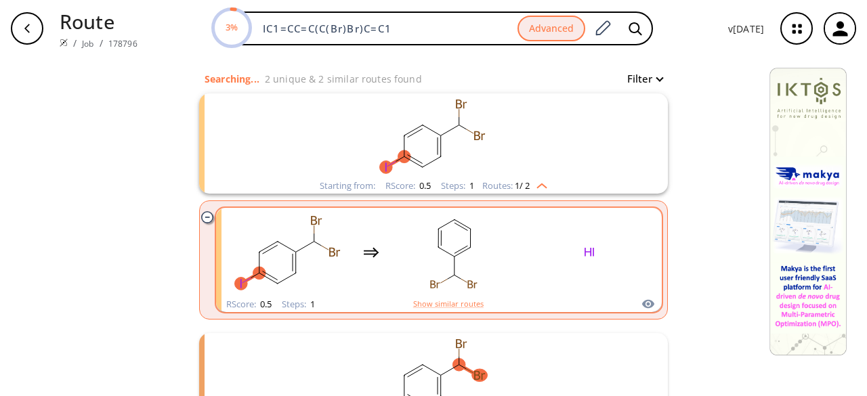
click at [478, 234] on rect "clusters" at bounding box center [454, 252] width 122 height 85
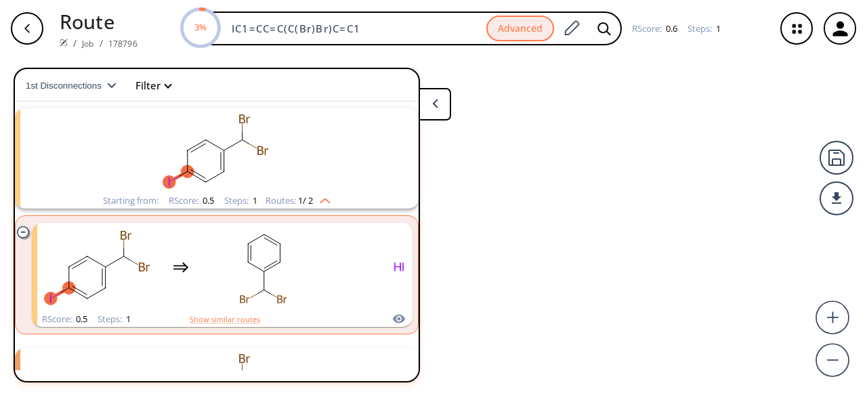
scroll to position [30, 0]
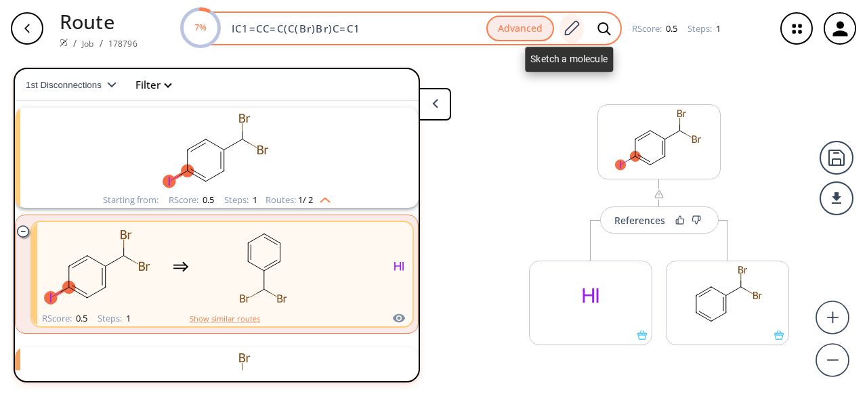
click at [570, 32] on icon at bounding box center [572, 27] width 15 height 15
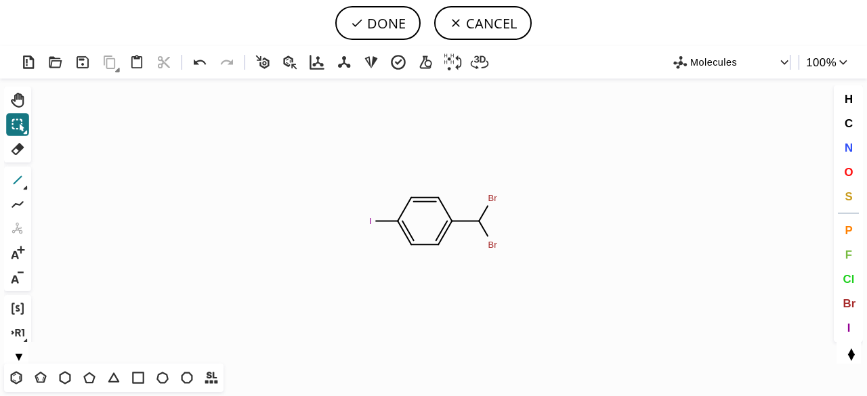
drag, startPoint x: 20, startPoint y: 175, endPoint x: 522, endPoint y: 242, distance: 505.6
click at [21, 175] on icon at bounding box center [18, 180] width 18 height 18
click at [853, 301] on span "Br" at bounding box center [849, 303] width 13 height 13
click at [507, 219] on tspan "Br" at bounding box center [507, 220] width 9 height 10
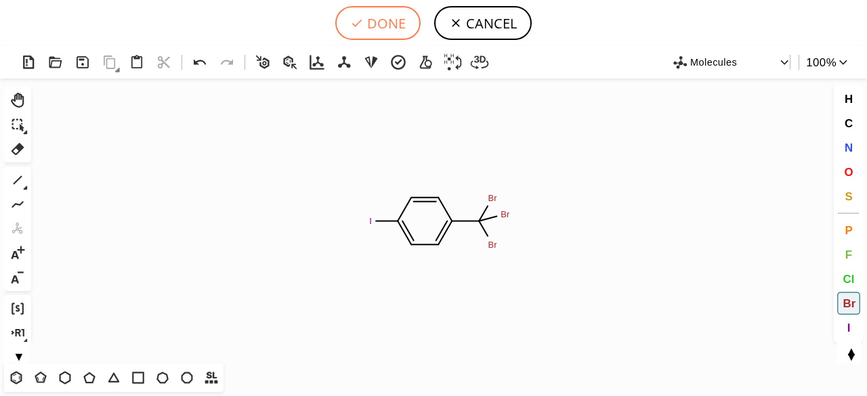
click at [396, 26] on button "DONE" at bounding box center [377, 23] width 85 height 34
type input "IC1C=CC(C(Br)(Br)Br)=CC=1"
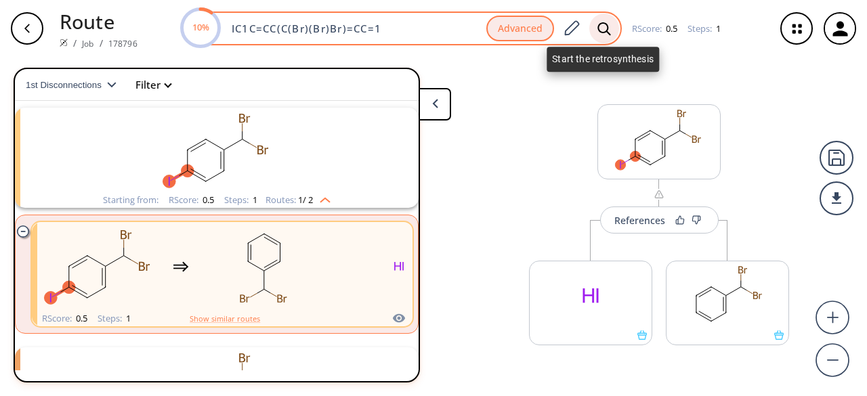
click at [599, 24] on icon at bounding box center [604, 29] width 14 height 14
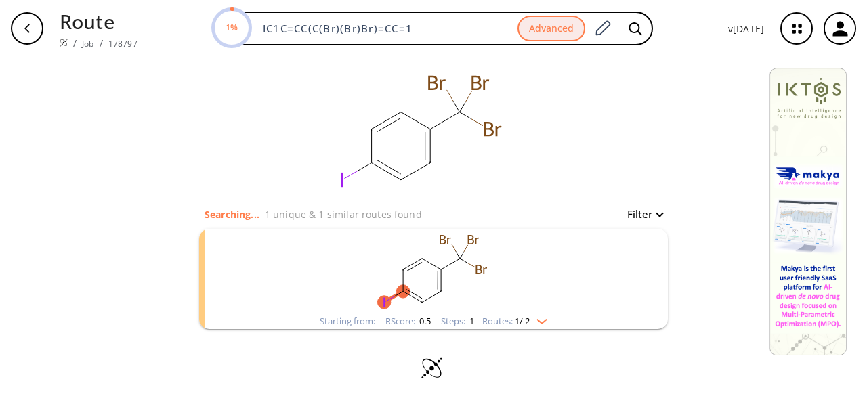
click at [524, 295] on rect "clusters" at bounding box center [433, 271] width 352 height 85
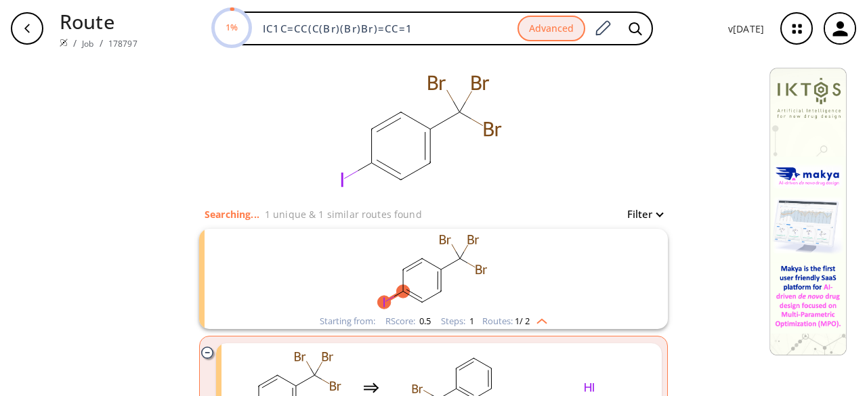
scroll to position [133, 0]
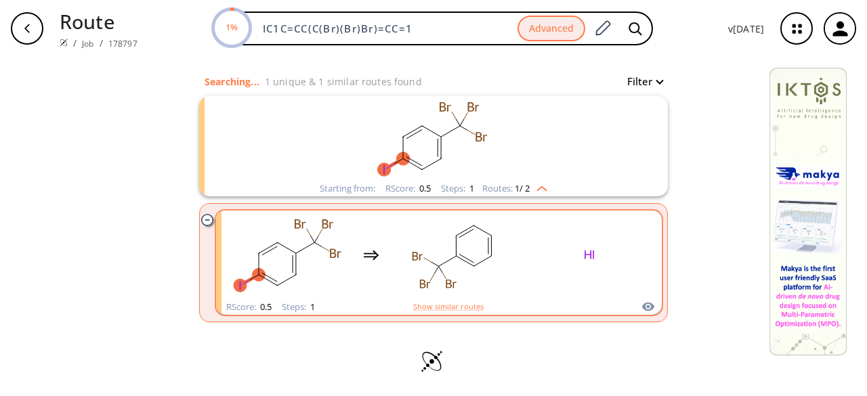
click at [528, 283] on rect "clusters" at bounding box center [589, 255] width 122 height 85
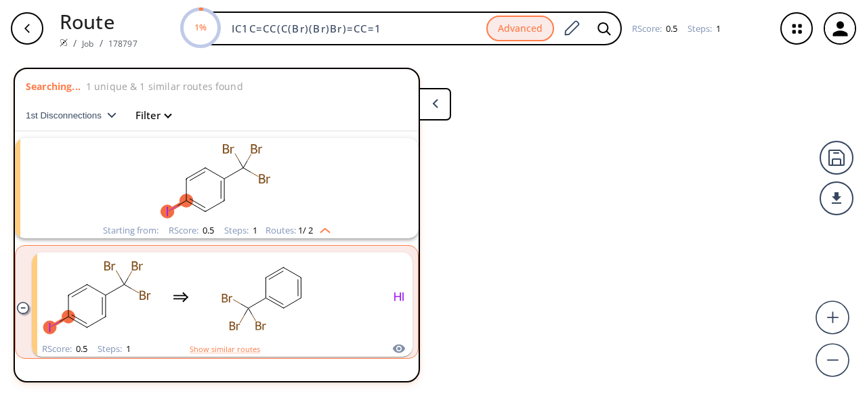
scroll to position [30, 0]
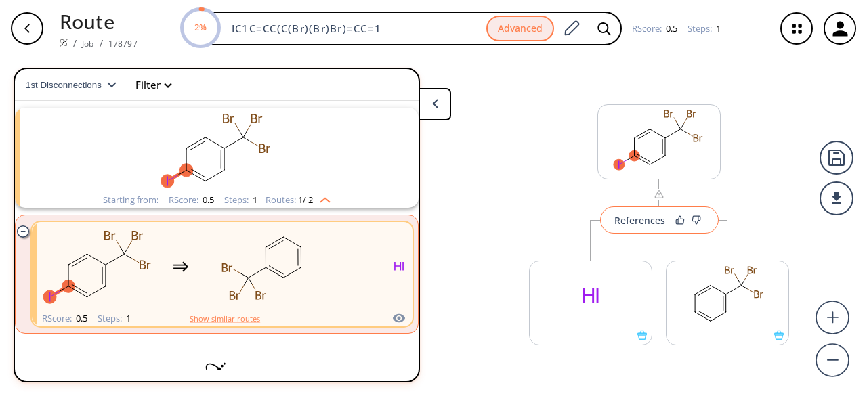
click at [629, 219] on div "References" at bounding box center [639, 220] width 51 height 9
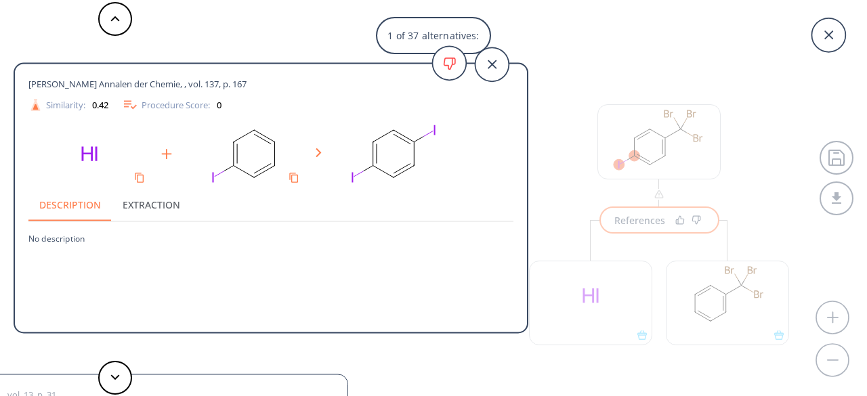
click at [488, 64] on icon at bounding box center [492, 64] width 34 height 34
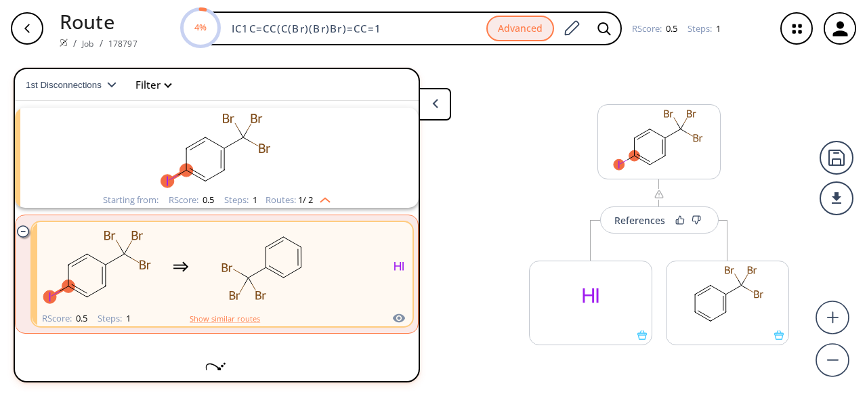
click at [24, 25] on icon "button" at bounding box center [27, 28] width 11 height 11
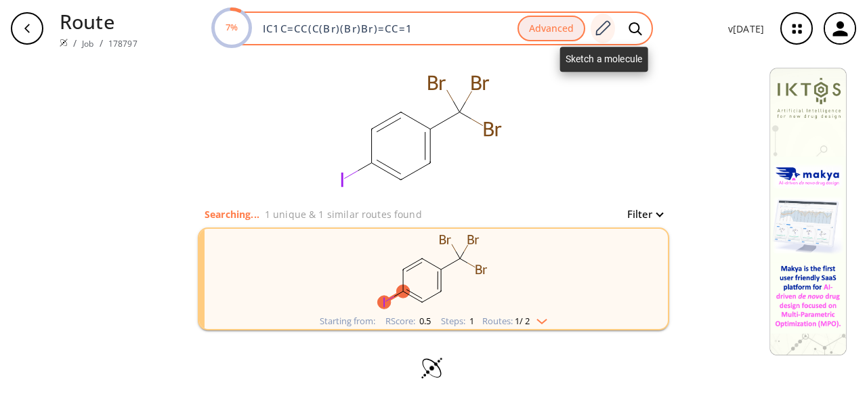
click at [604, 24] on icon at bounding box center [602, 29] width 18 height 18
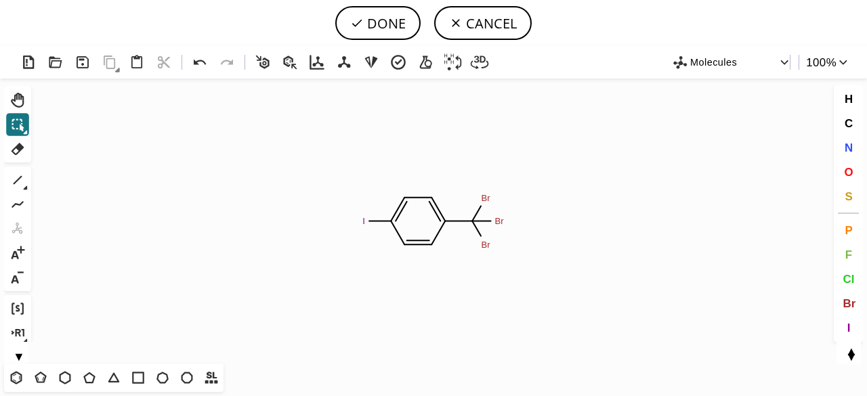
click at [849, 356] on button "▲" at bounding box center [851, 349] width 29 height 13
click at [849, 352] on button "▲" at bounding box center [851, 349] width 29 height 13
click at [850, 346] on button "▲" at bounding box center [851, 349] width 29 height 13
click at [852, 353] on button "▲" at bounding box center [851, 349] width 29 height 13
click at [844, 349] on button "▲" at bounding box center [851, 349] width 29 height 13
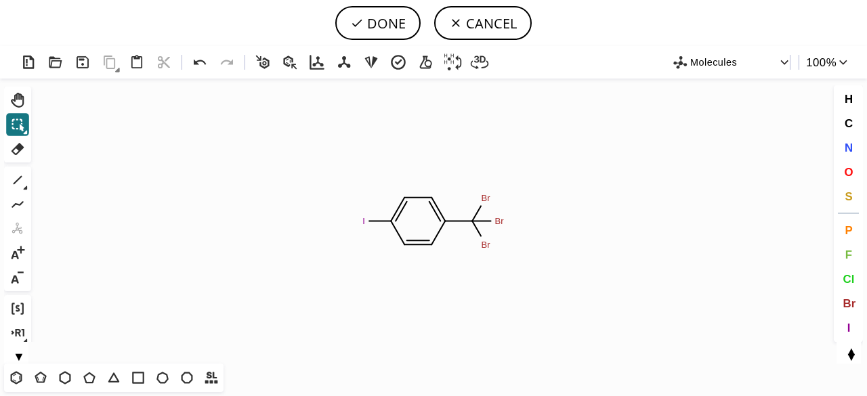
drag, startPoint x: 856, startPoint y: 354, endPoint x: 786, endPoint y: 367, distance: 70.3
click at [780, 368] on div "T T T T T T T T Shift+T" at bounding box center [433, 380] width 867 height 33
click at [849, 362] on button "▼" at bounding box center [851, 355] width 29 height 13
click at [848, 326] on icon at bounding box center [848, 331] width 18 height 18
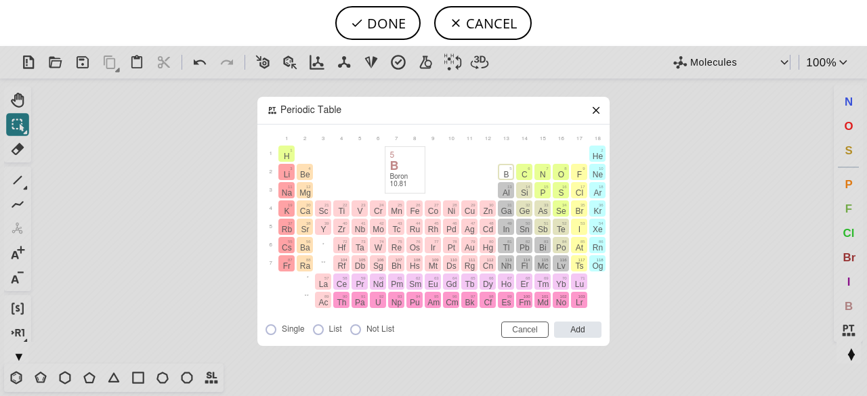
click at [505, 172] on span "B" at bounding box center [505, 174] width 5 height 9
click at [573, 325] on input "Add" at bounding box center [577, 330] width 47 height 16
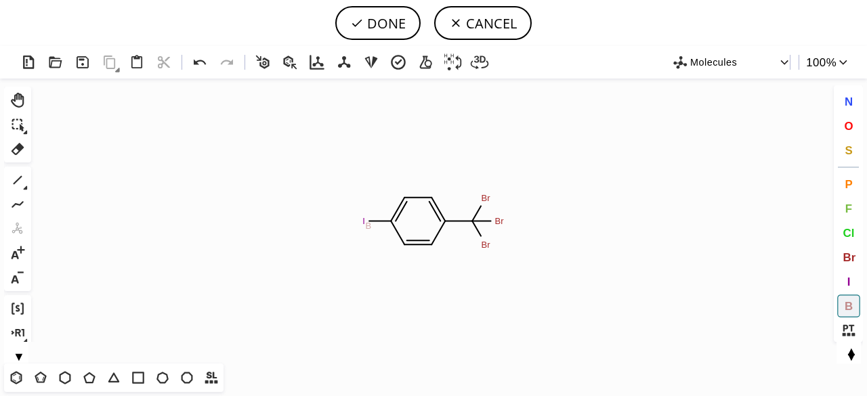
click at [368, 226] on tspan "B" at bounding box center [369, 226] width 6 height 10
click at [16, 178] on icon at bounding box center [18, 180] width 18 height 18
drag, startPoint x: 364, startPoint y: 227, endPoint x: 375, endPoint y: 229, distance: 11.0
click at [846, 120] on span "O" at bounding box center [848, 125] width 9 height 13
click at [341, 198] on tspan "O" at bounding box center [341, 199] width 7 height 10
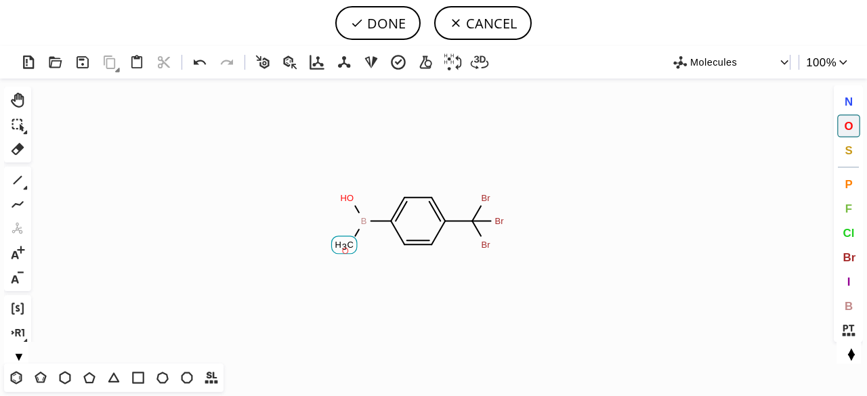
drag, startPoint x: 345, startPoint y: 251, endPoint x: 74, endPoint y: 261, distance: 271.8
click at [343, 251] on tspan "O" at bounding box center [345, 251] width 7 height 10
click at [373, 30] on button "DONE" at bounding box center [377, 23] width 85 height 34
type input "B(O)(O)C1=CC=C(C(Br)(Br)Br)C=C1"
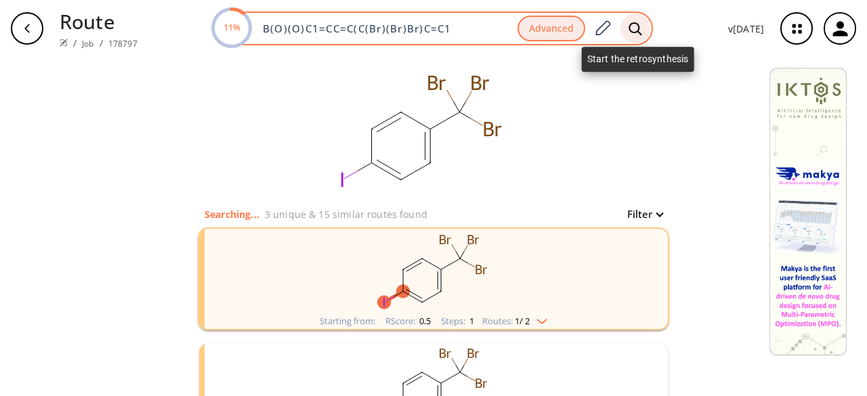
click at [642, 31] on icon at bounding box center [636, 29] width 14 height 14
